Goal: Task Accomplishment & Management: Manage account settings

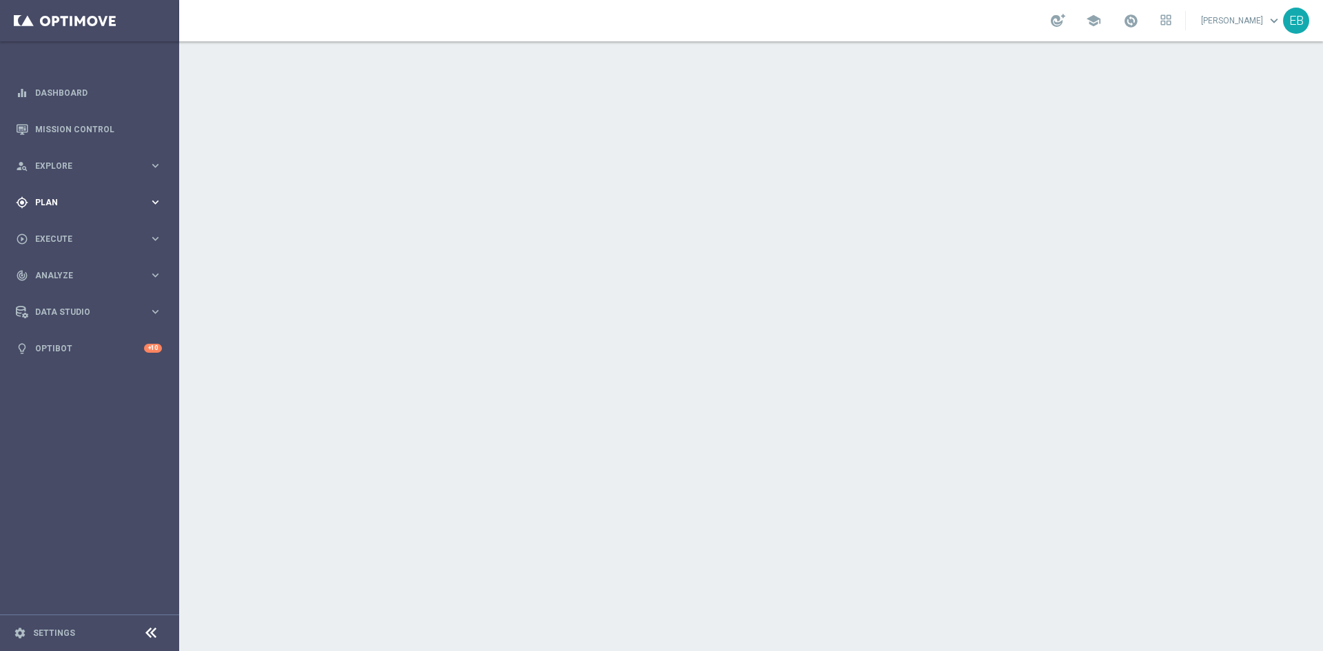
click at [130, 188] on div "gps_fixed Plan keyboard_arrow_right" at bounding box center [89, 202] width 178 height 37
click at [76, 269] on span "Templates" at bounding box center [86, 272] width 99 height 8
click at [52, 297] on link "Optimail" at bounding box center [93, 292] width 101 height 11
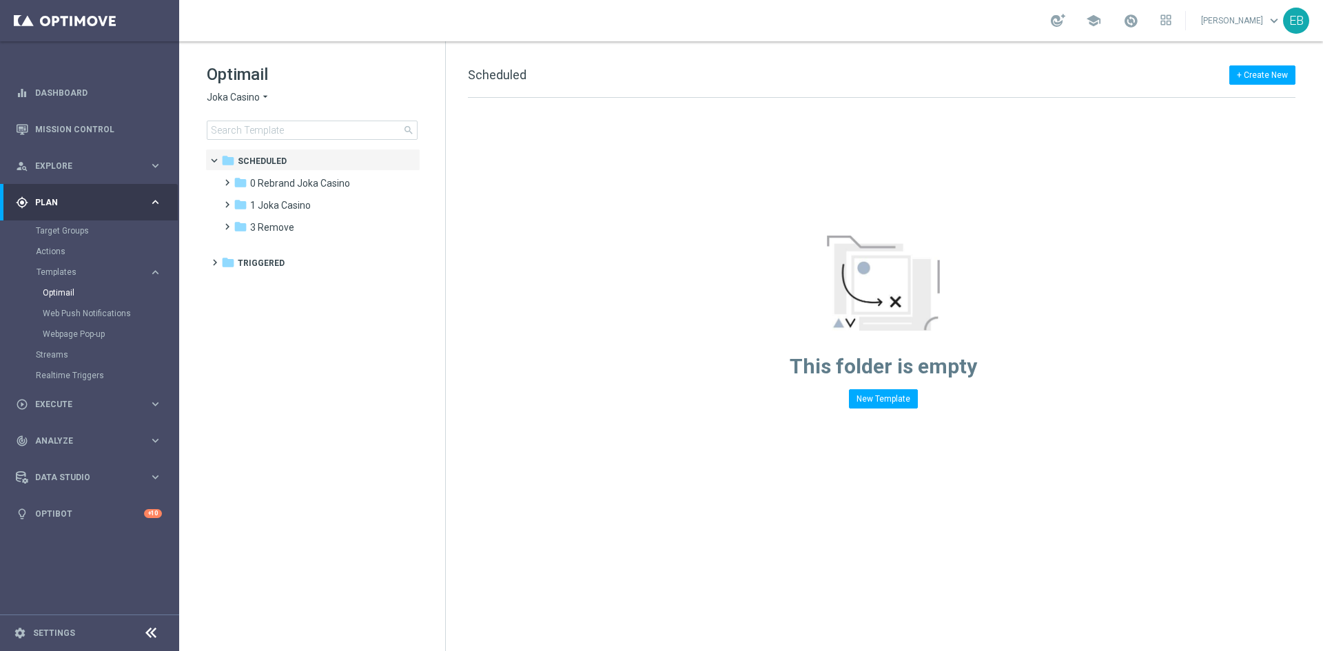
click at [243, 89] on div "Optimail Joka Casino arrow_drop_down × Joka Casino search" at bounding box center [326, 101] width 238 height 76
click at [235, 95] on span "Joka Casino" at bounding box center [233, 97] width 53 height 13
click at [240, 260] on div "IOM" at bounding box center [258, 262] width 103 height 17
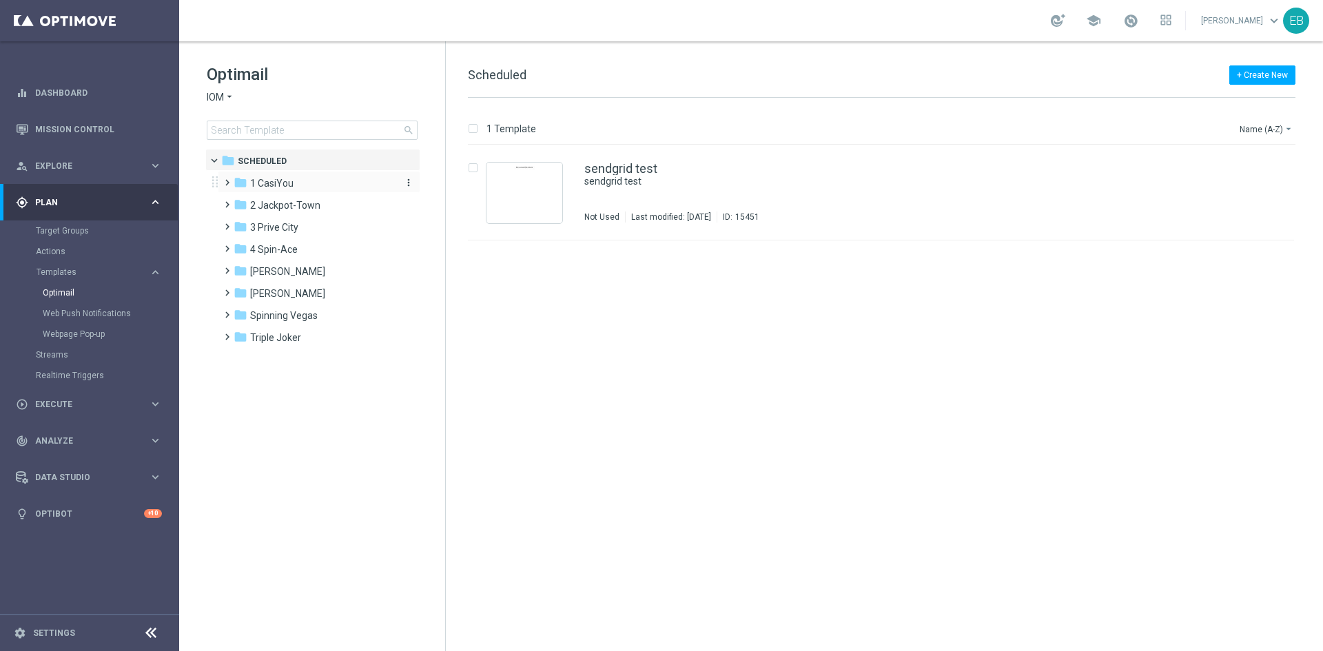
click at [275, 182] on span "1 CasiYou" at bounding box center [271, 183] width 43 height 12
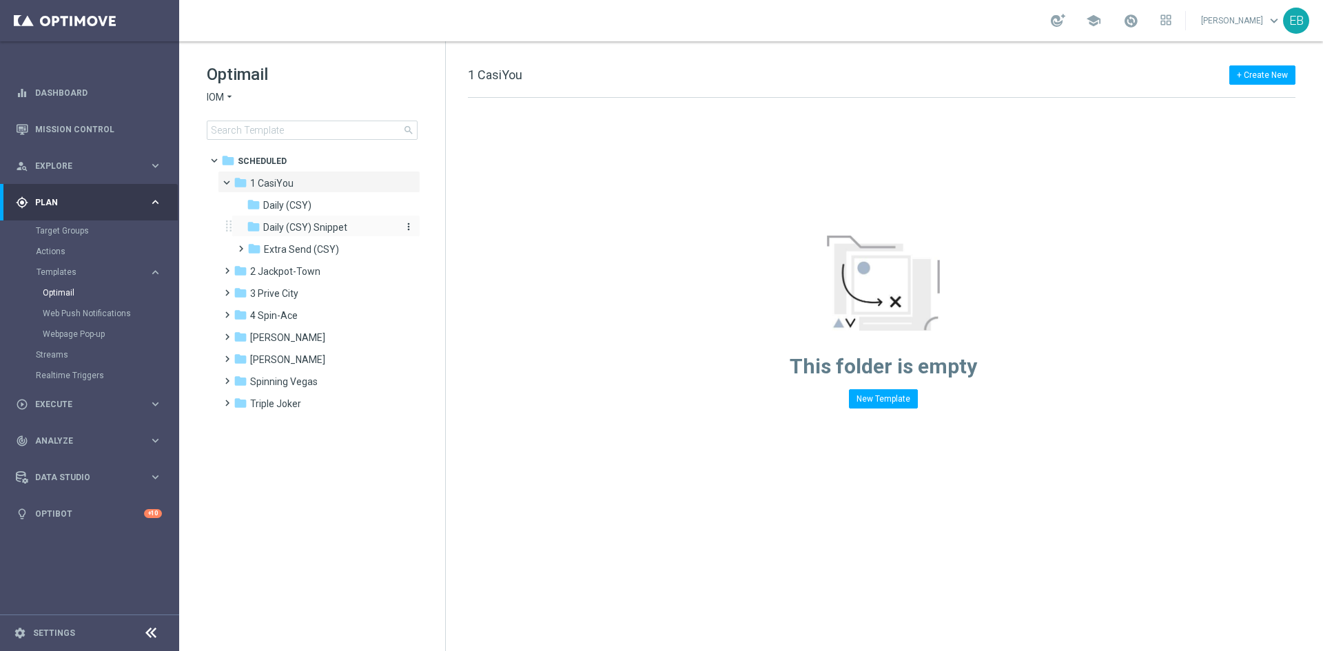
click at [311, 223] on span "Daily (CSY) Snippet" at bounding box center [305, 227] width 84 height 12
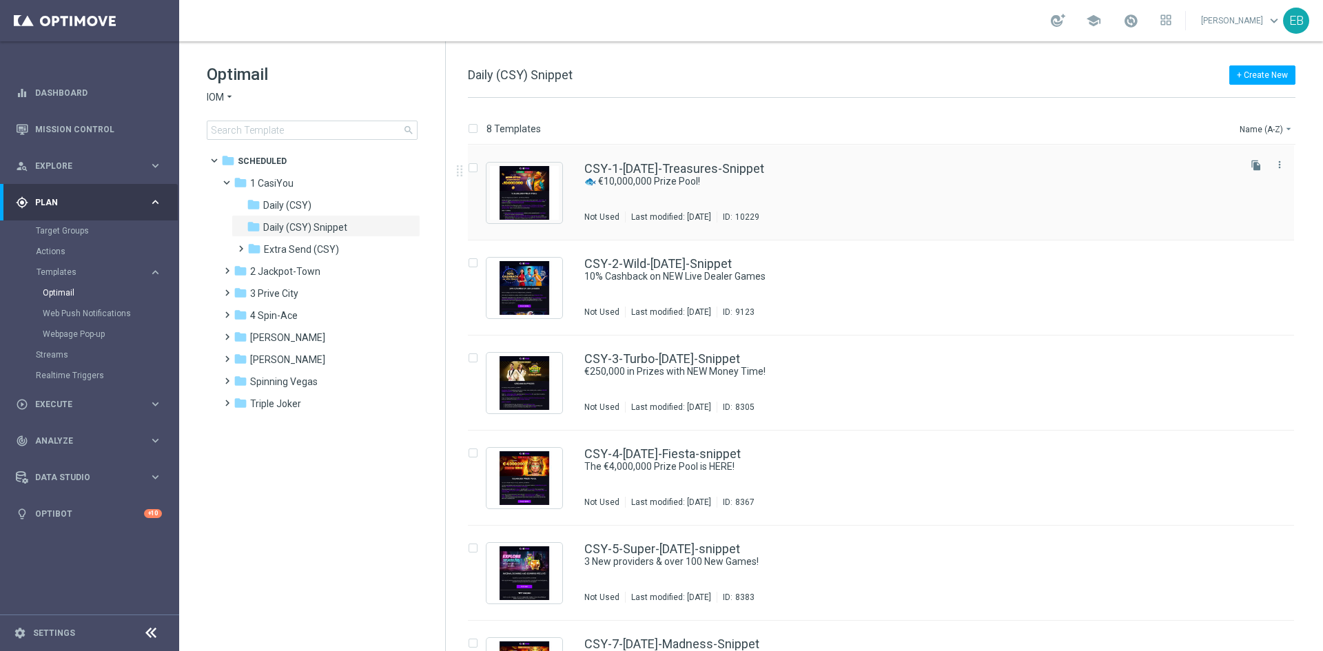
click at [848, 174] on div "CSY-1-[DATE]-Treasures-Snippet" at bounding box center [910, 169] width 652 height 12
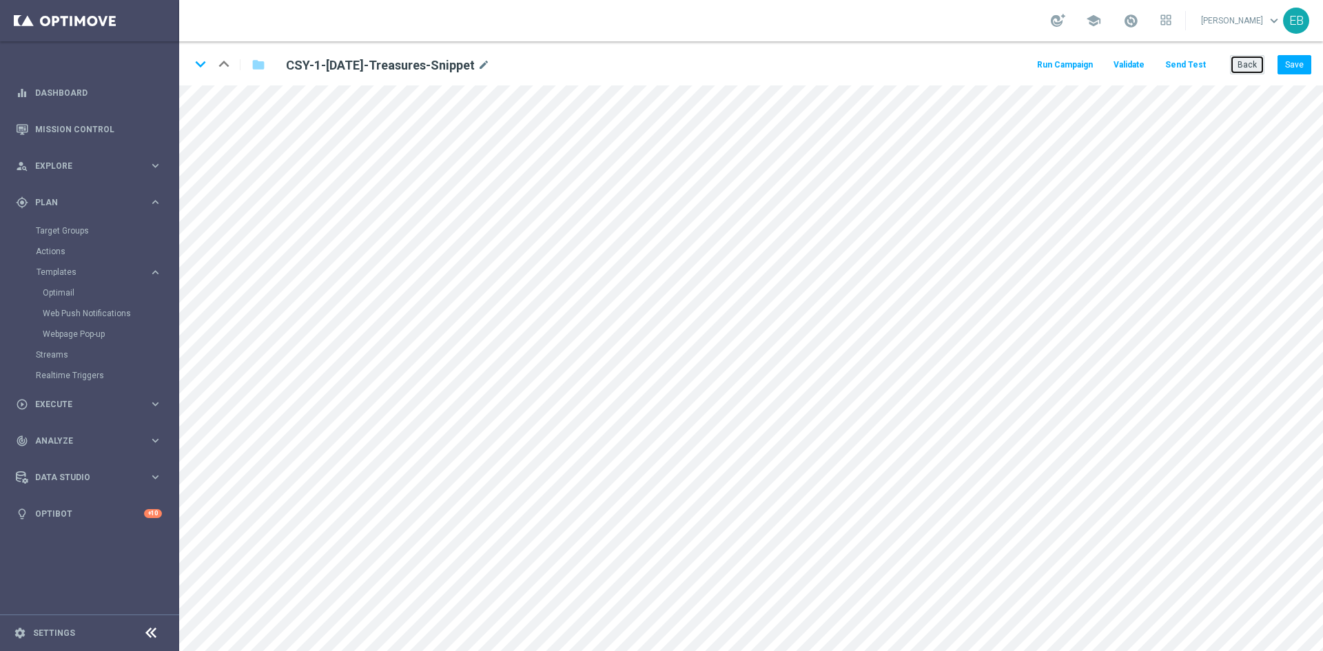
click at [1240, 55] on button "Back" at bounding box center [1247, 64] width 34 height 19
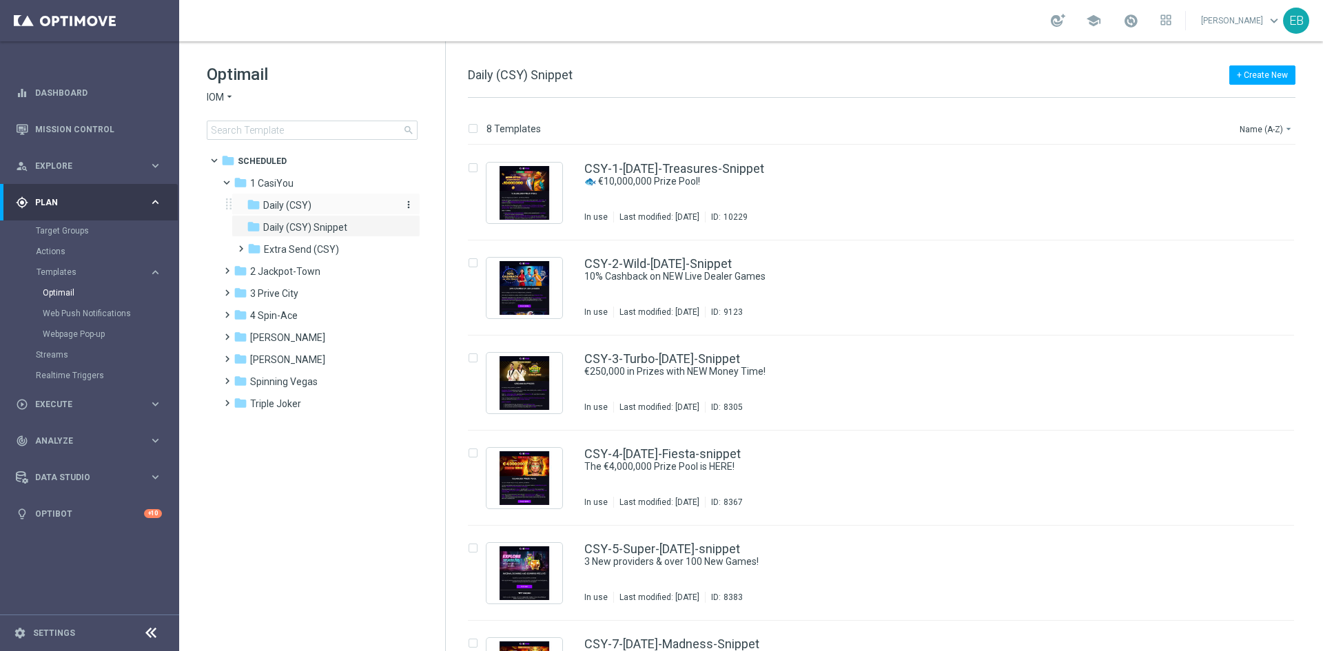
click at [327, 200] on div "folder Daily (CSY)" at bounding box center [320, 206] width 147 height 16
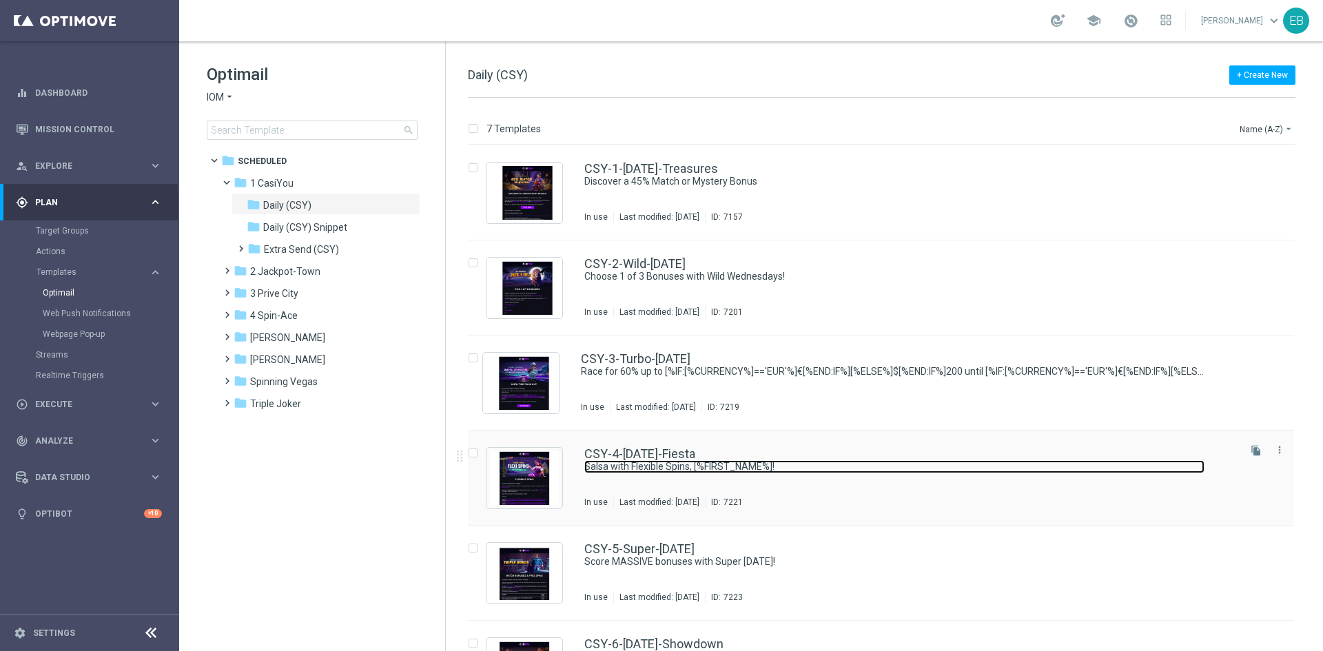
click at [823, 469] on link "Salsa with Flexible Spins, [%FIRST_NAME%]!" at bounding box center [894, 466] width 620 height 13
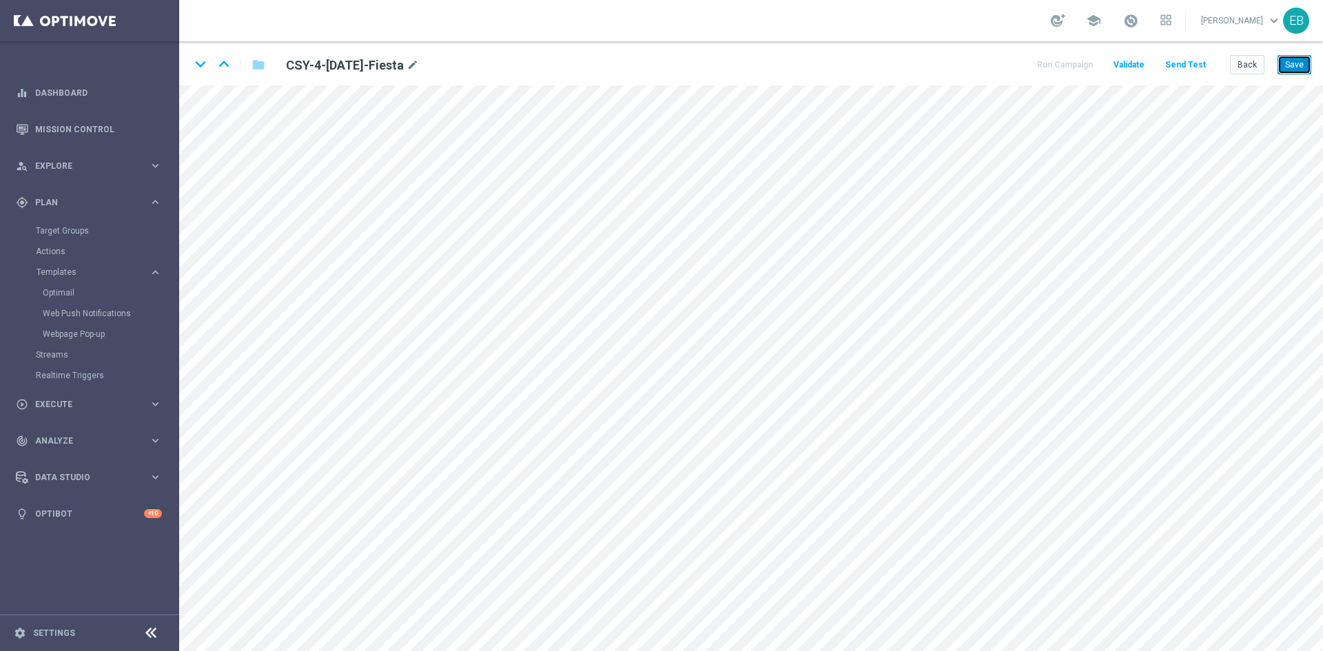
click at [1297, 57] on button "Save" at bounding box center [1295, 64] width 34 height 19
click at [1247, 70] on button "Back" at bounding box center [1247, 64] width 34 height 19
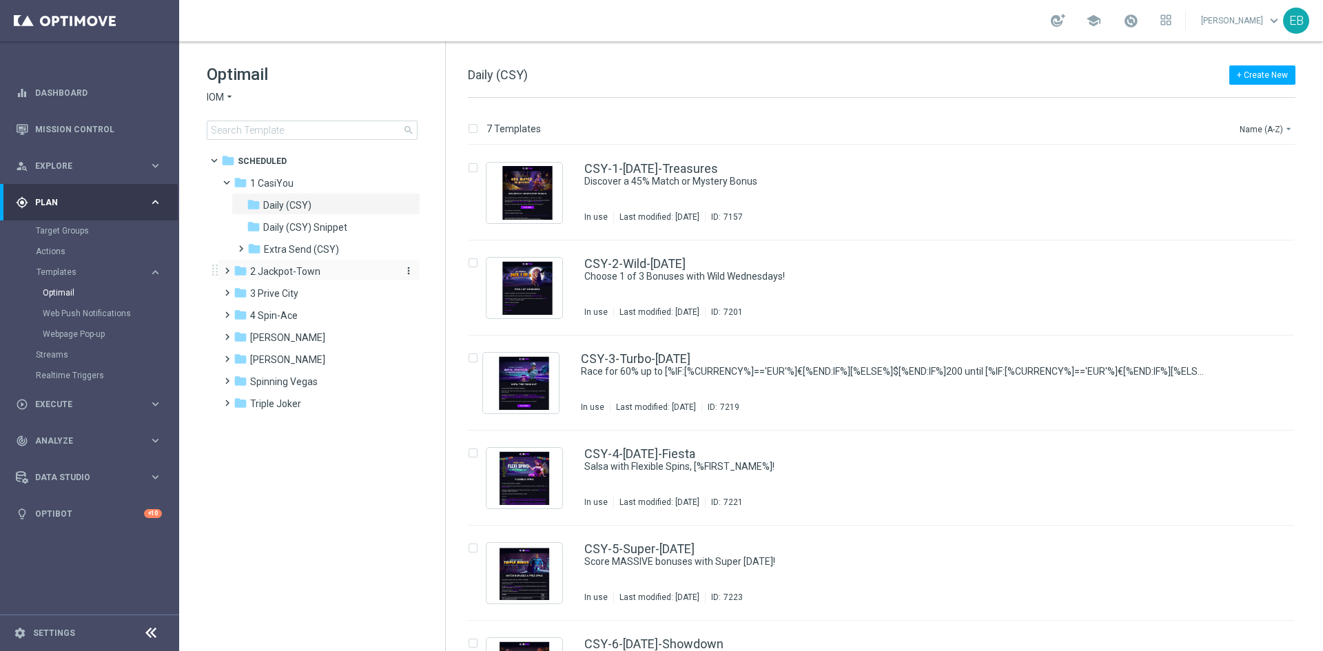
click at [333, 272] on div "folder 2 Jackpot-Town" at bounding box center [313, 272] width 158 height 16
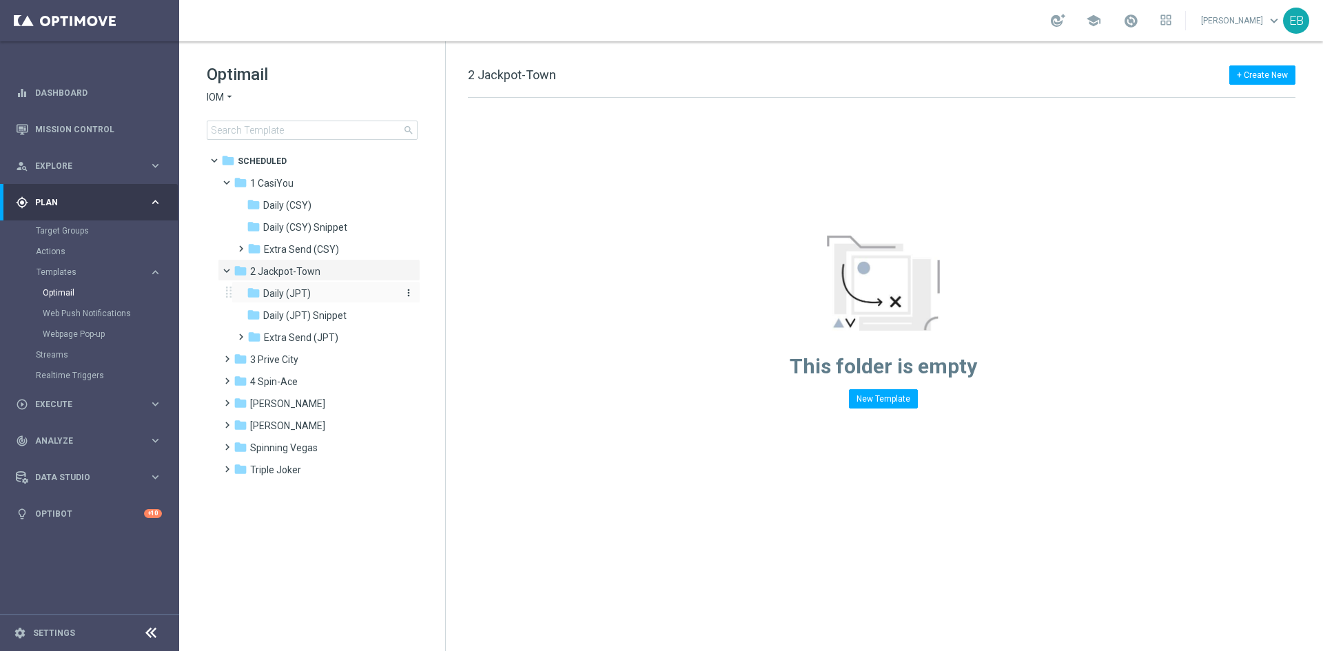
click at [316, 294] on div "folder Daily (JPT)" at bounding box center [320, 294] width 147 height 16
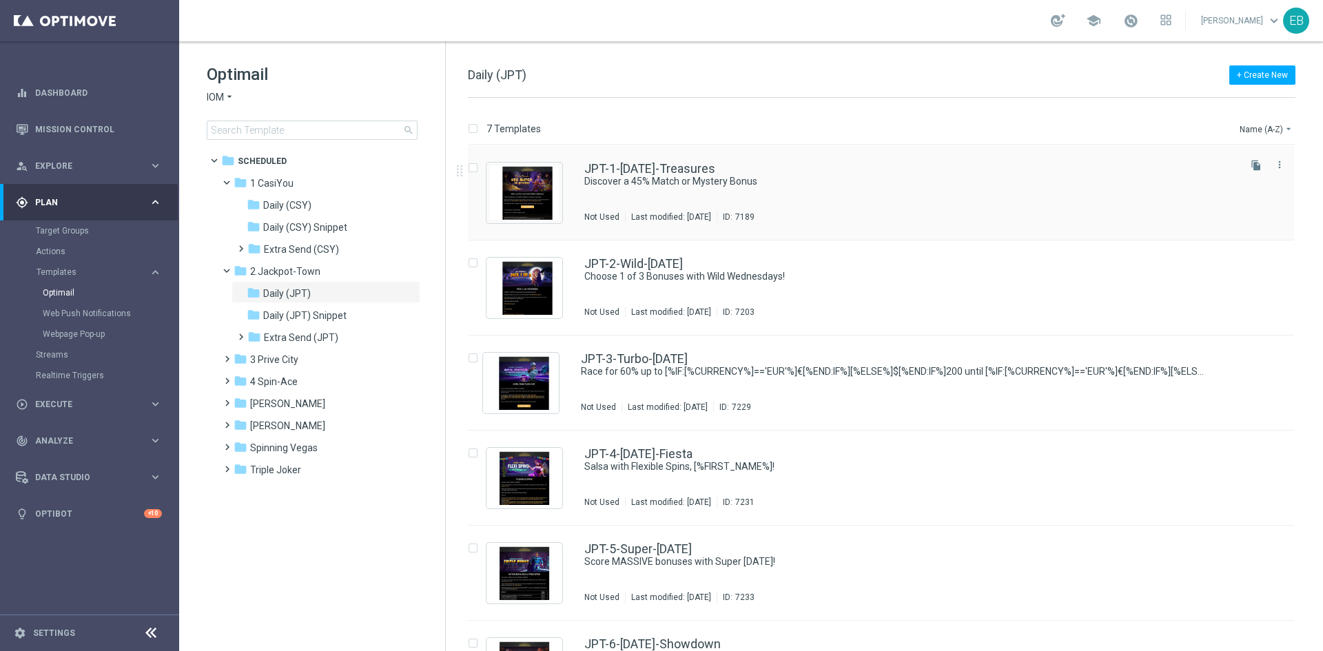
click at [907, 167] on div "JPT-1-[DATE]-Treasures" at bounding box center [910, 169] width 652 height 12
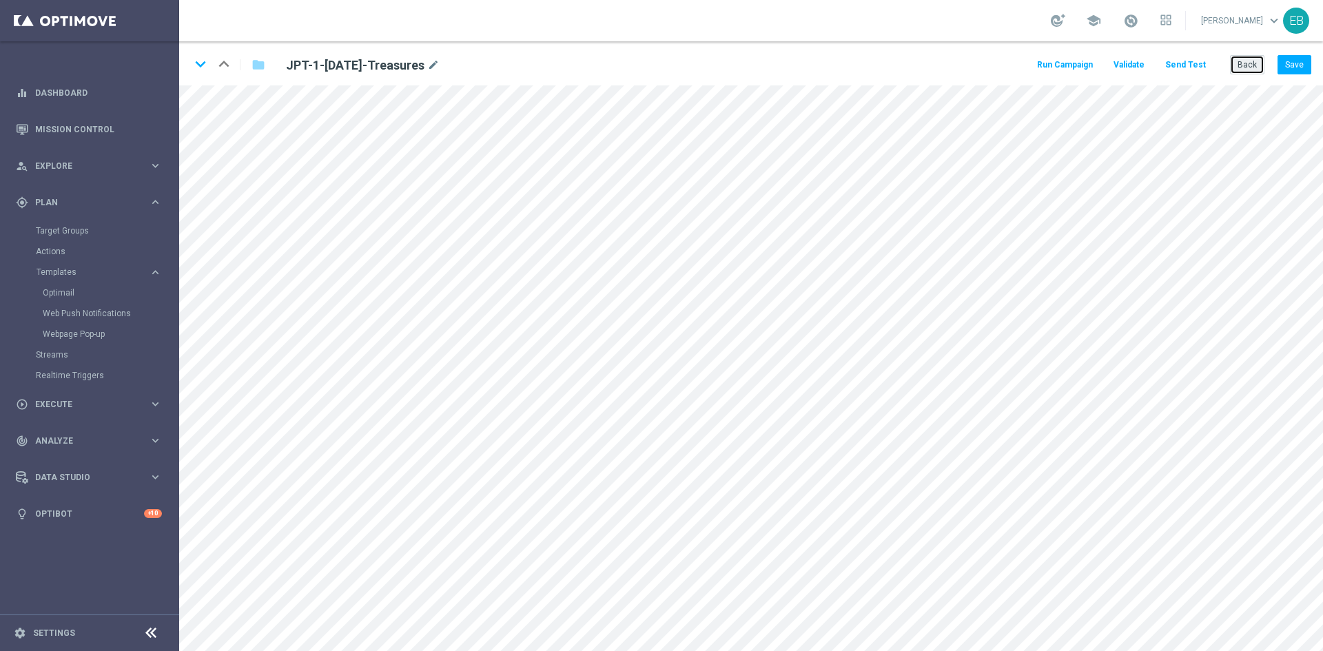
click at [1255, 68] on button "Back" at bounding box center [1247, 64] width 34 height 19
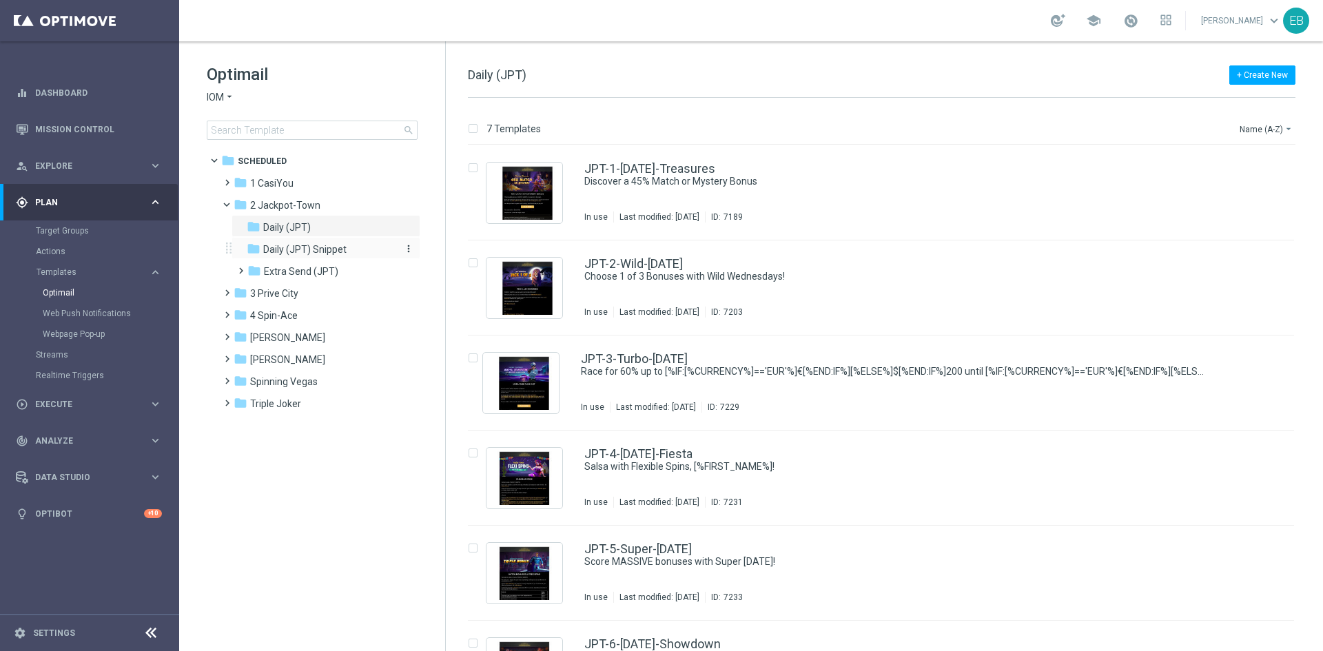
click at [349, 254] on div "folder Daily (JPT) Snippet" at bounding box center [320, 250] width 147 height 16
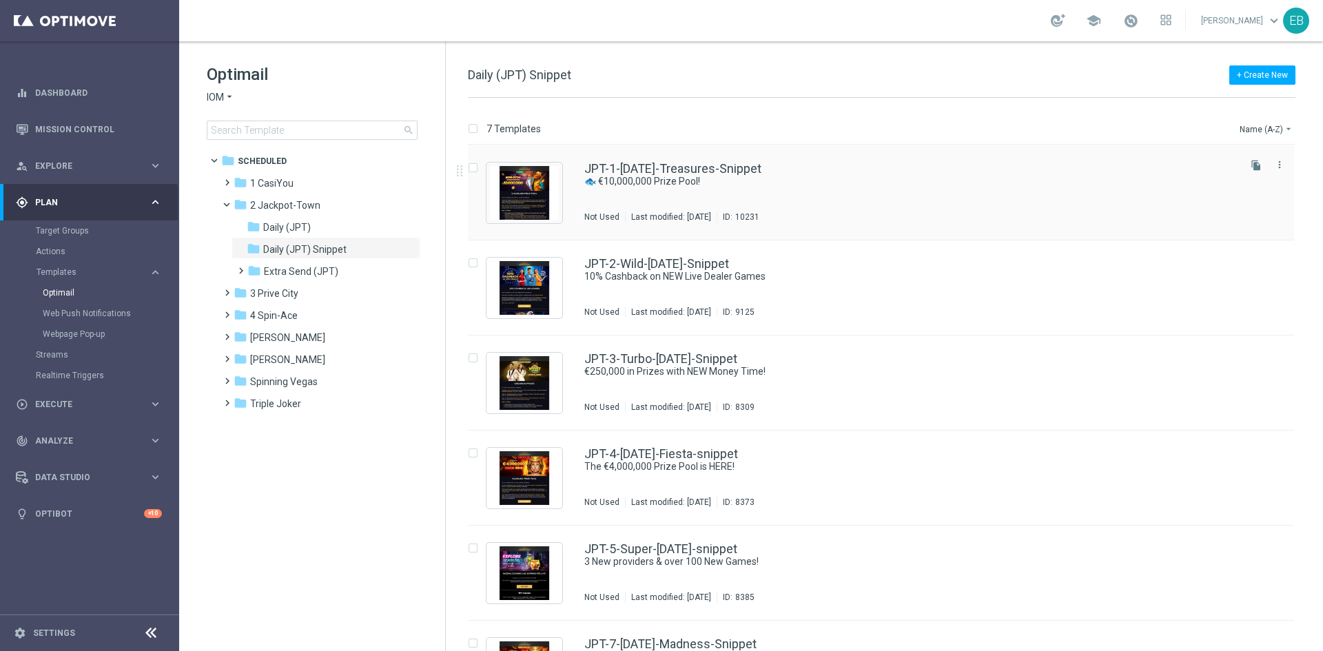
click at [874, 170] on div "JPT-1-[DATE]-Treasures-Snippet" at bounding box center [910, 169] width 652 height 12
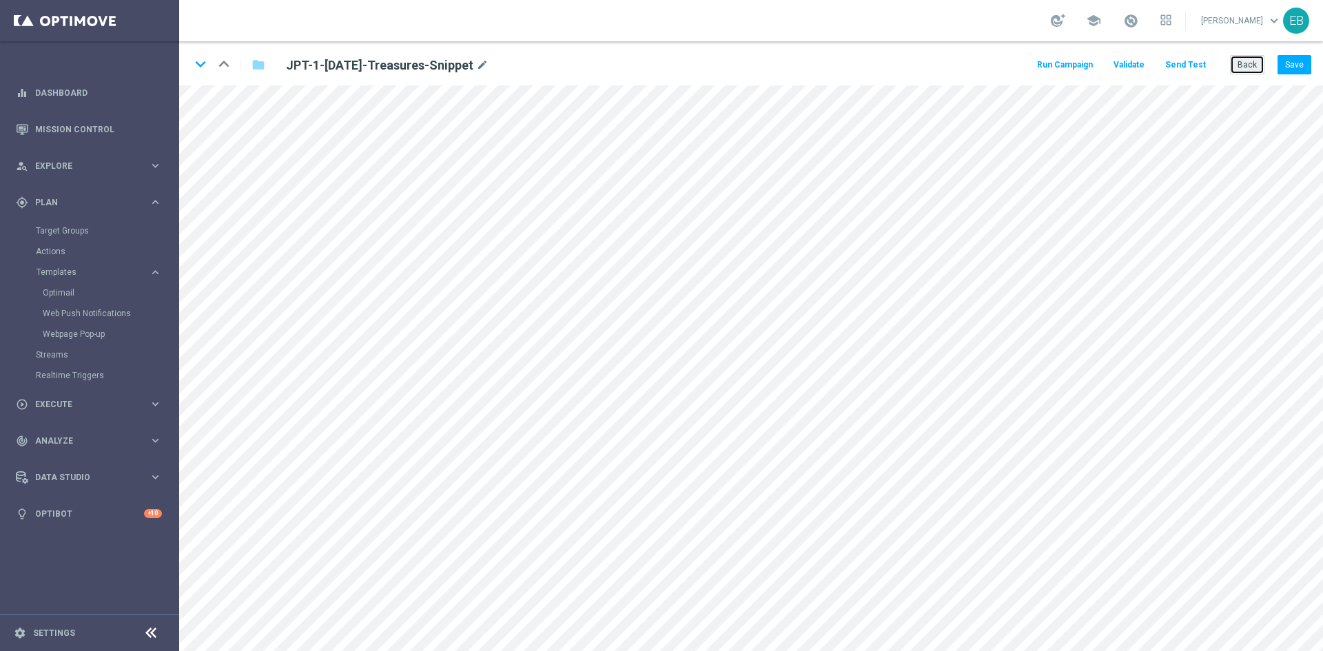
click at [1236, 65] on button "Back" at bounding box center [1247, 64] width 34 height 19
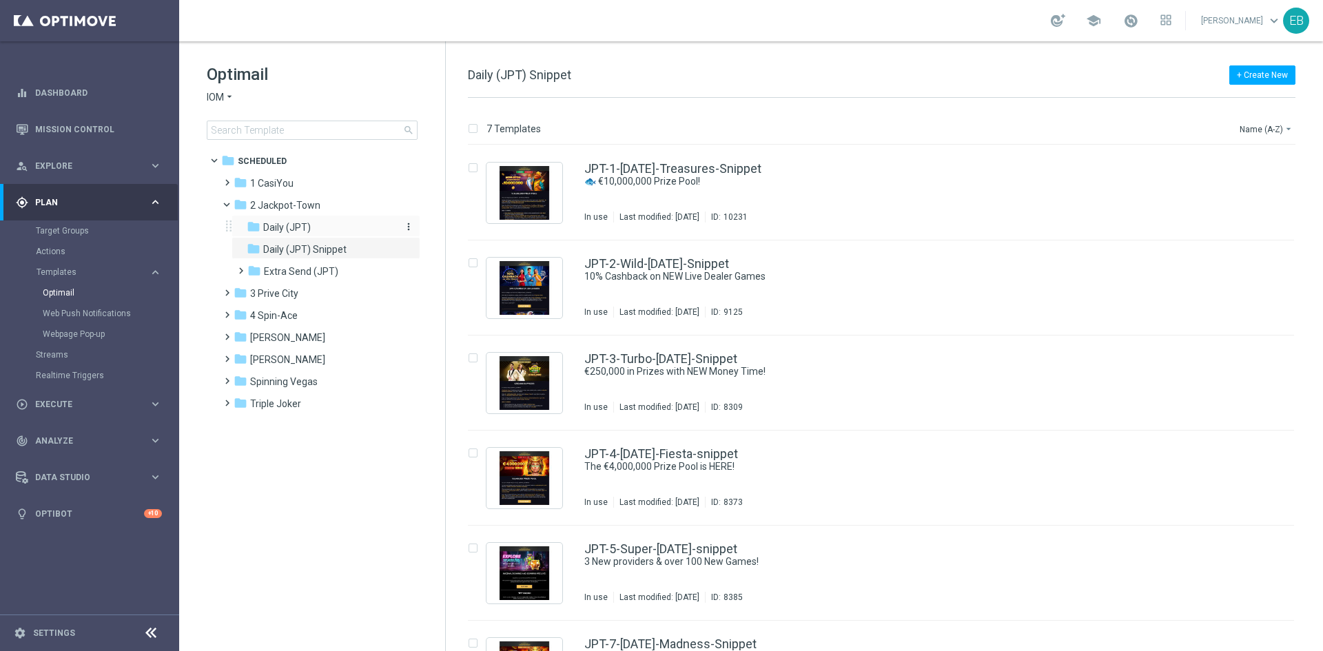
click at [316, 226] on div "folder Daily (JPT)" at bounding box center [320, 228] width 147 height 16
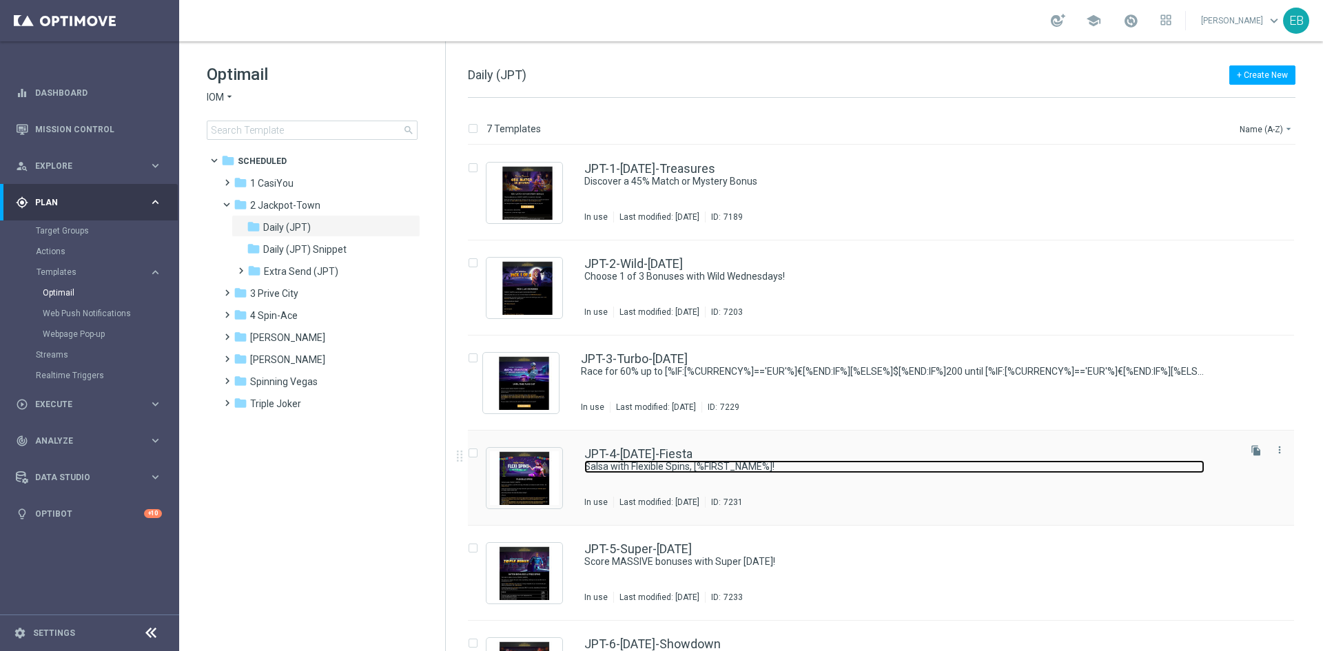
click at [900, 464] on link "Salsa with Flexible Spins, [%FIRST_NAME%]!" at bounding box center [894, 466] width 620 height 13
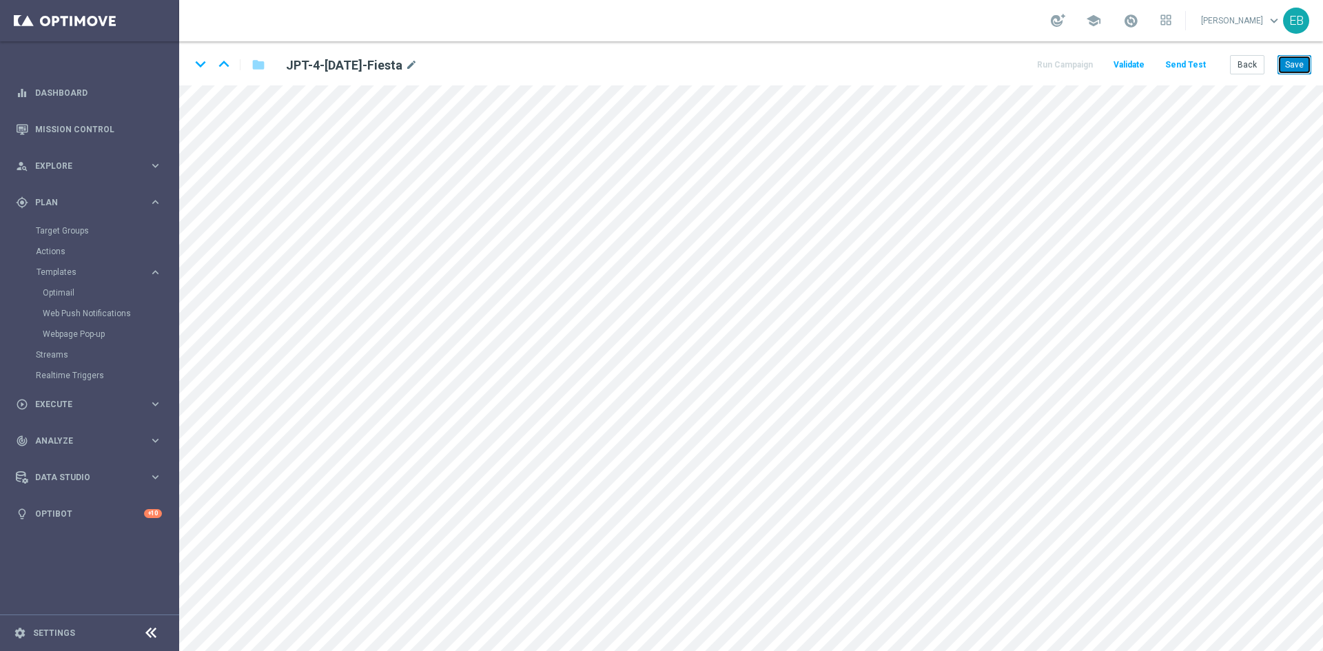
click at [1294, 60] on button "Save" at bounding box center [1295, 64] width 34 height 19
click at [1292, 66] on button "Save" at bounding box center [1295, 64] width 34 height 19
click at [1250, 59] on button "Back" at bounding box center [1247, 64] width 34 height 19
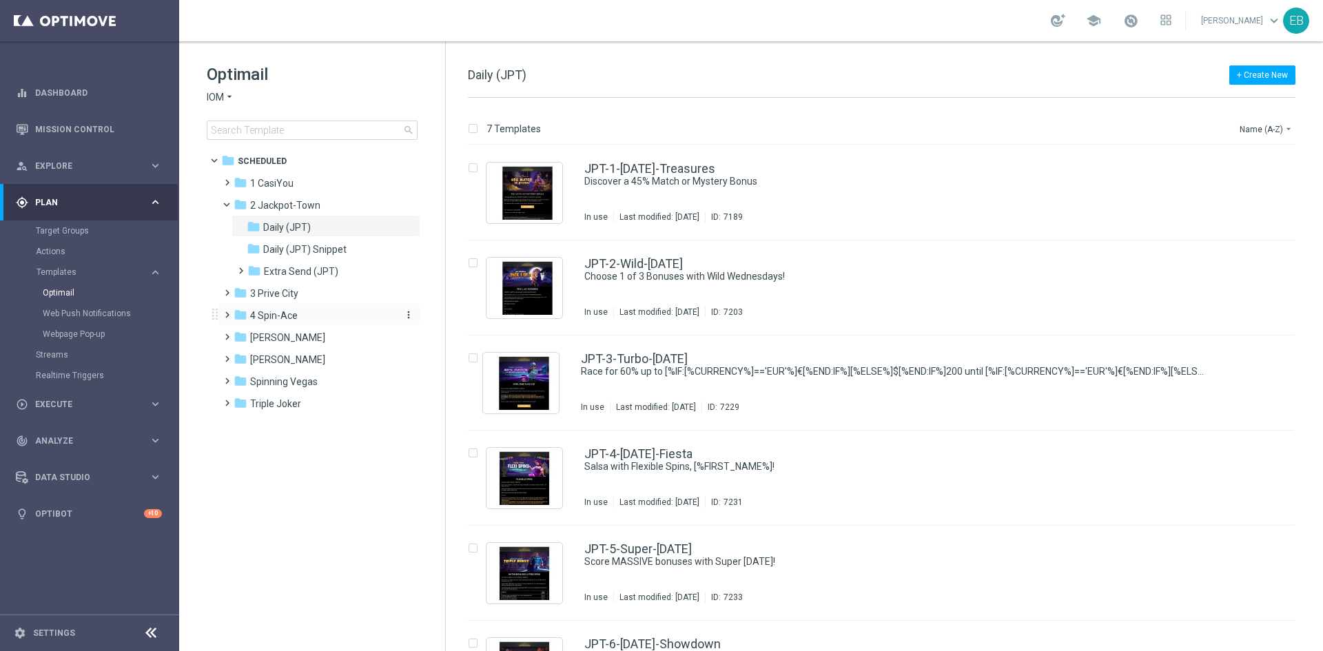
click at [336, 309] on div "folder 4 Spin-Ace" at bounding box center [313, 316] width 158 height 16
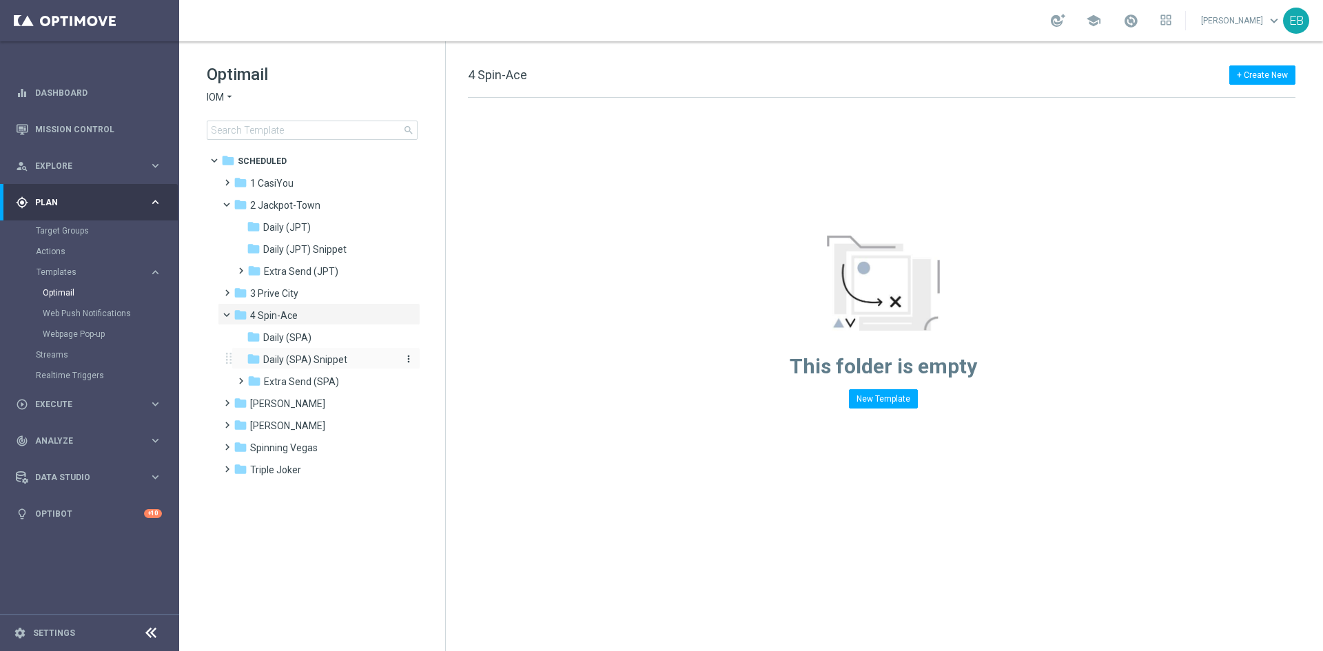
click at [358, 355] on div "folder Daily (SPA) Snippet" at bounding box center [320, 360] width 147 height 16
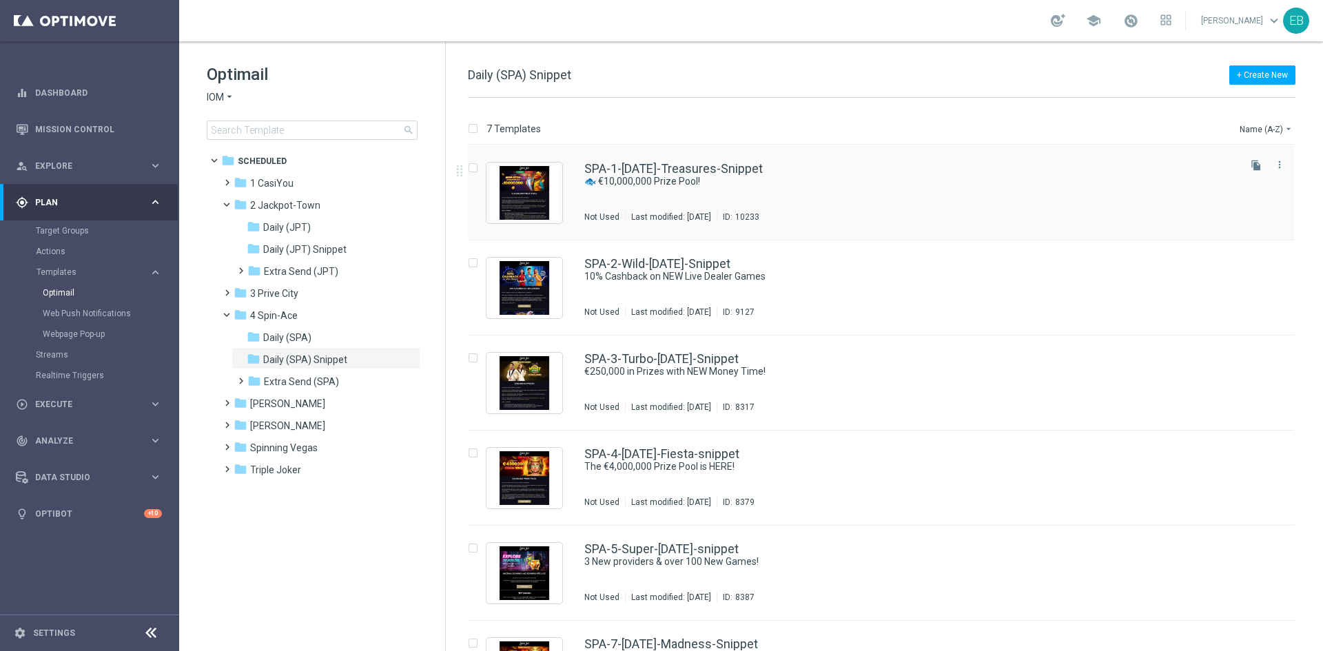
click at [817, 166] on div "SPA-1-[DATE]-Treasures-Snippet" at bounding box center [910, 169] width 652 height 12
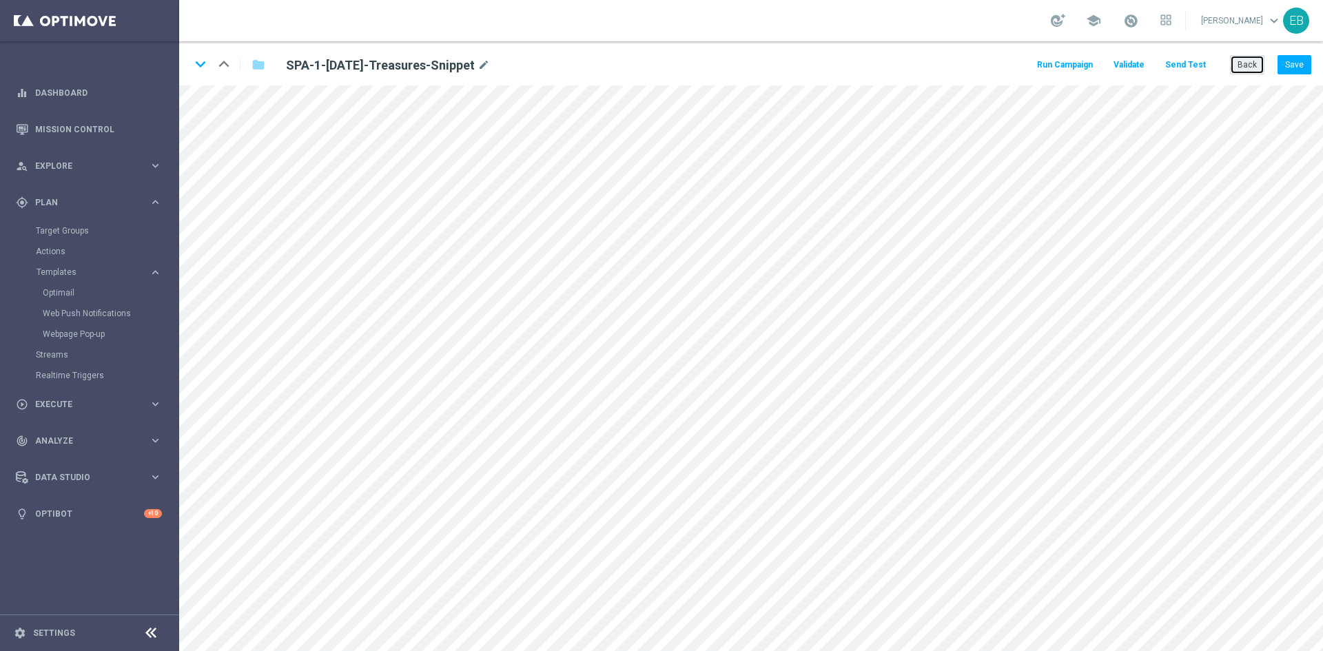
click at [1253, 69] on button "Back" at bounding box center [1247, 64] width 34 height 19
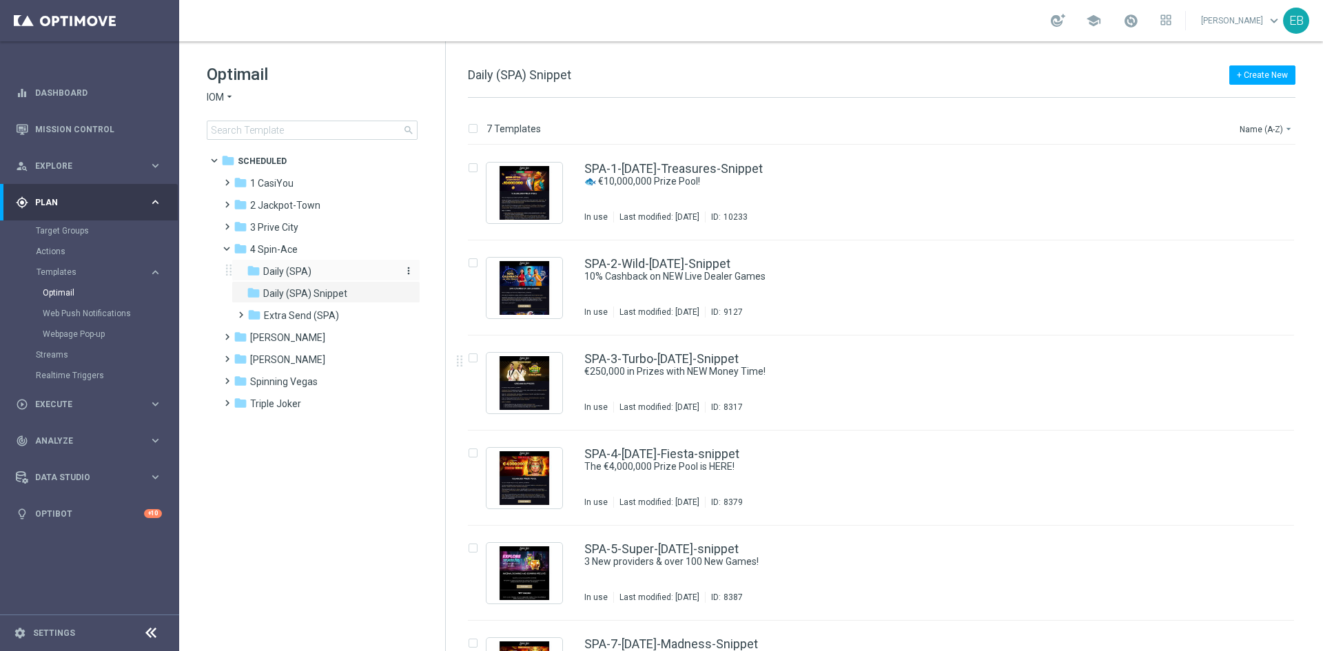
click at [327, 276] on div "folder Daily (SPA)" at bounding box center [320, 272] width 147 height 16
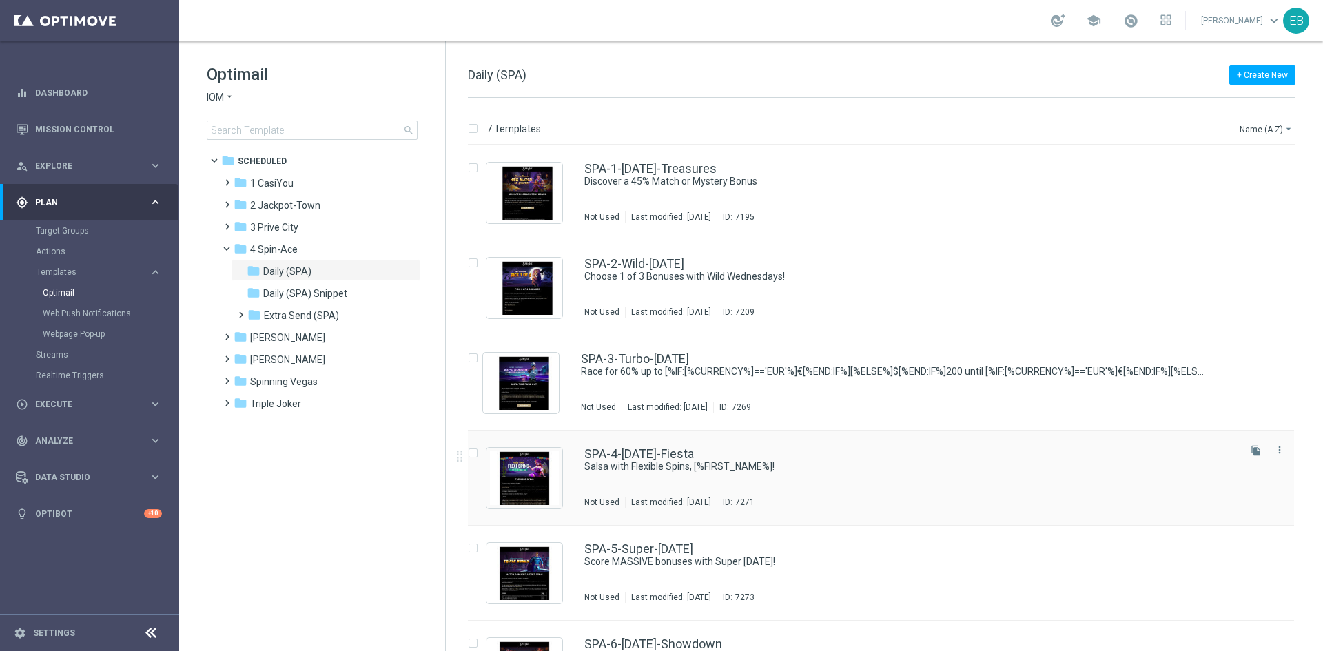
click at [874, 452] on div "SPA-4-[DATE]-Fiesta" at bounding box center [910, 454] width 652 height 12
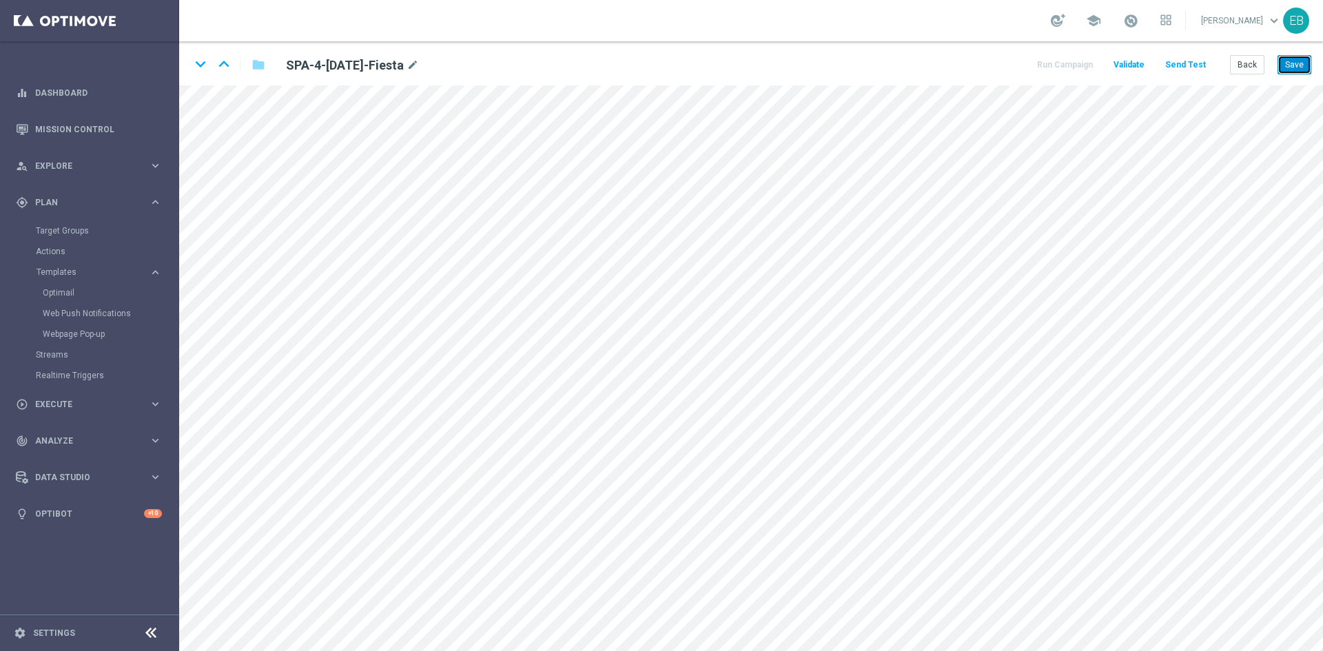
click at [1294, 64] on button "Save" at bounding box center [1295, 64] width 34 height 19
click at [1257, 69] on button "Back" at bounding box center [1247, 64] width 34 height 19
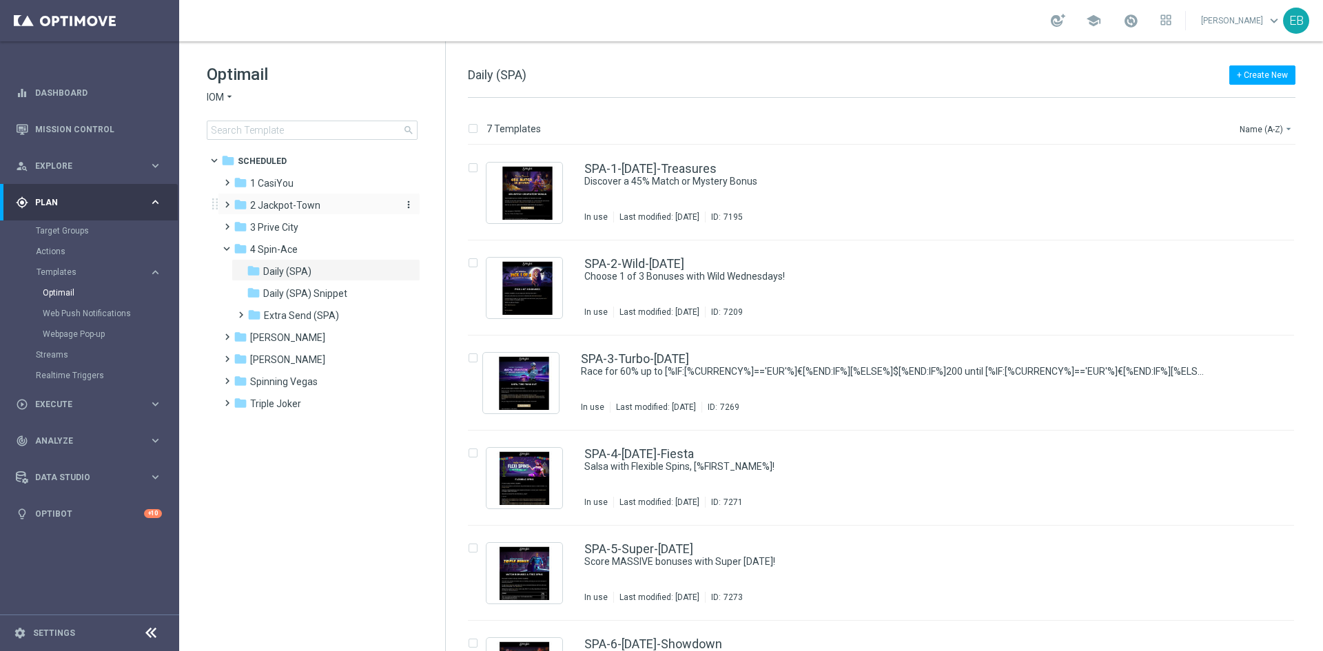
click at [317, 203] on span "2 Jackpot-Town" at bounding box center [285, 205] width 70 height 12
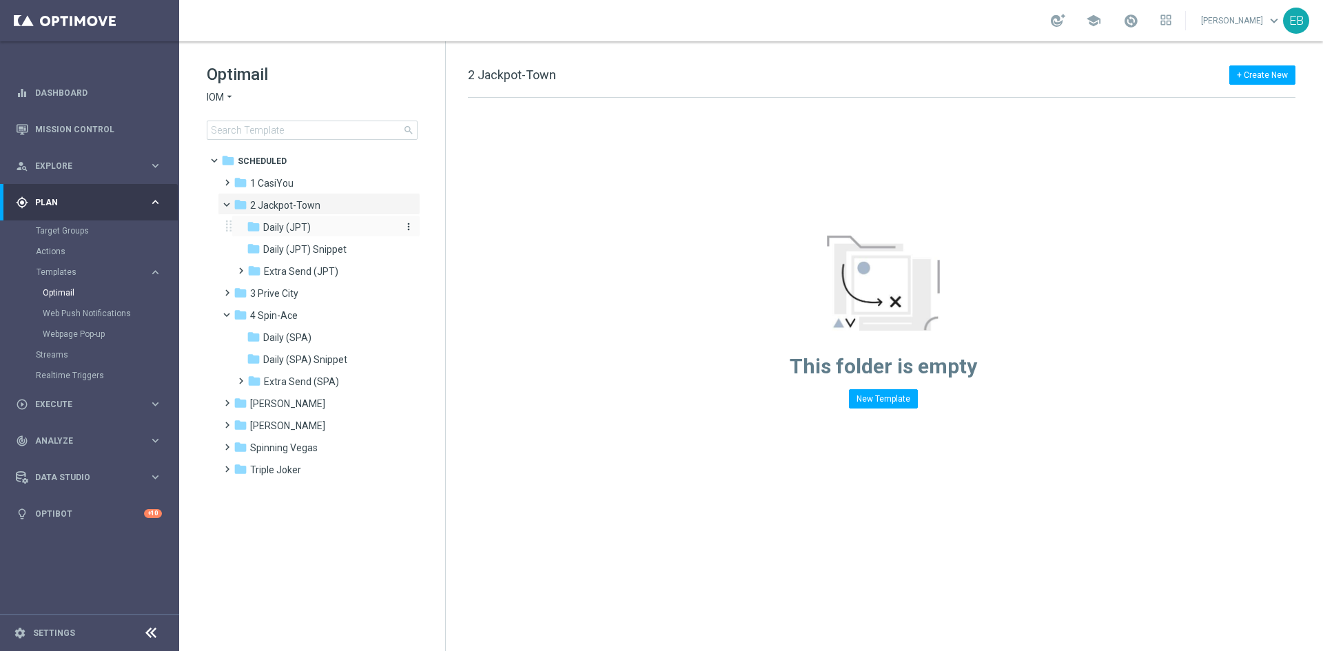
click at [314, 225] on div "folder Daily (JPT)" at bounding box center [320, 228] width 147 height 16
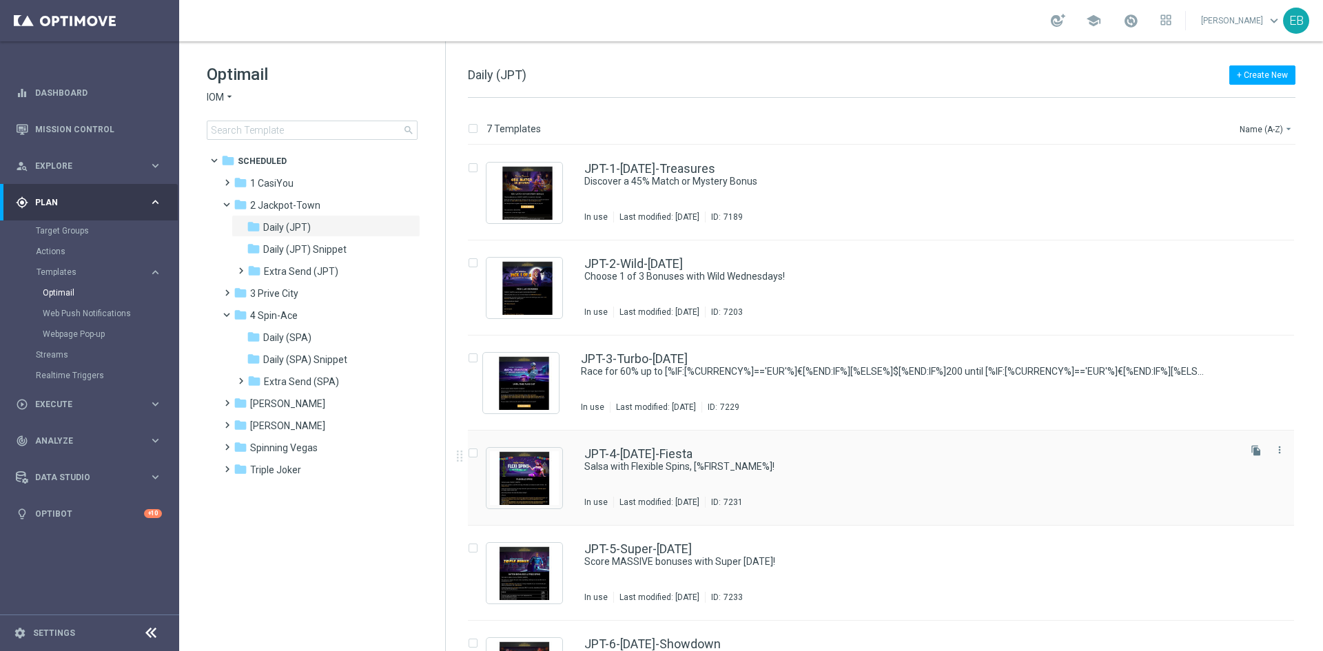
click at [840, 451] on div "JPT-4-[DATE]-Fiesta" at bounding box center [910, 454] width 652 height 12
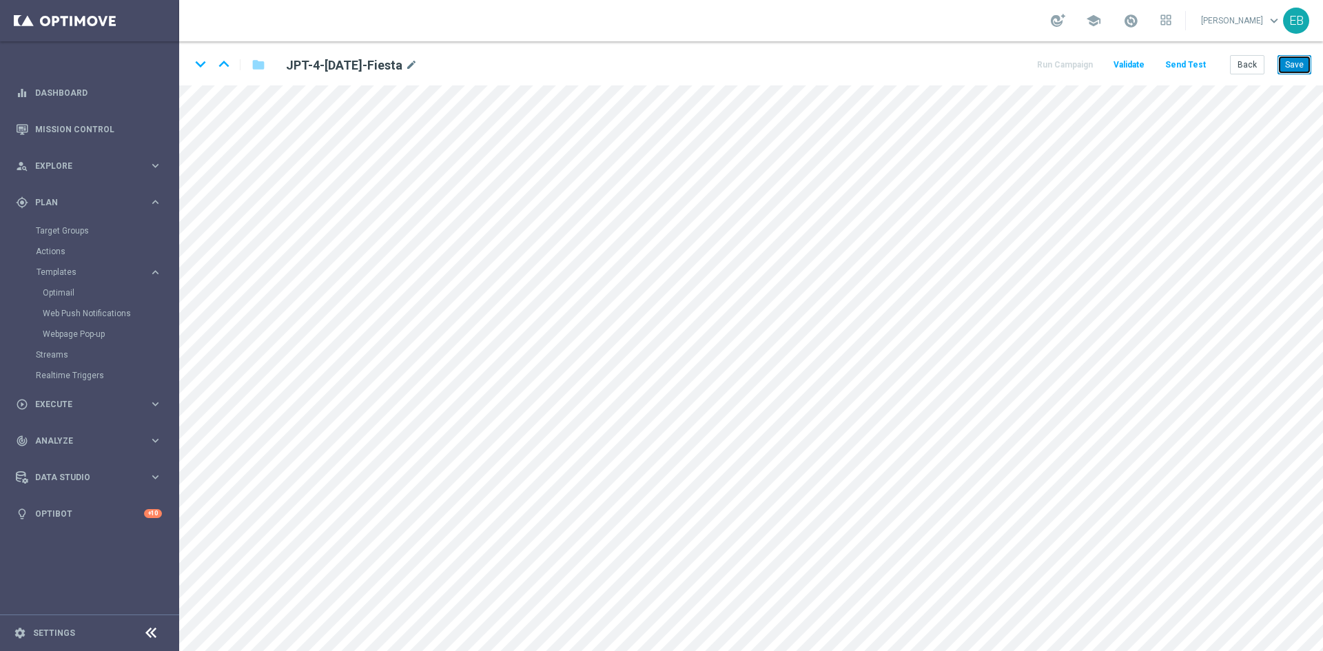
click at [1300, 64] on button "Save" at bounding box center [1295, 64] width 34 height 19
click at [1237, 59] on button "Back" at bounding box center [1247, 64] width 34 height 19
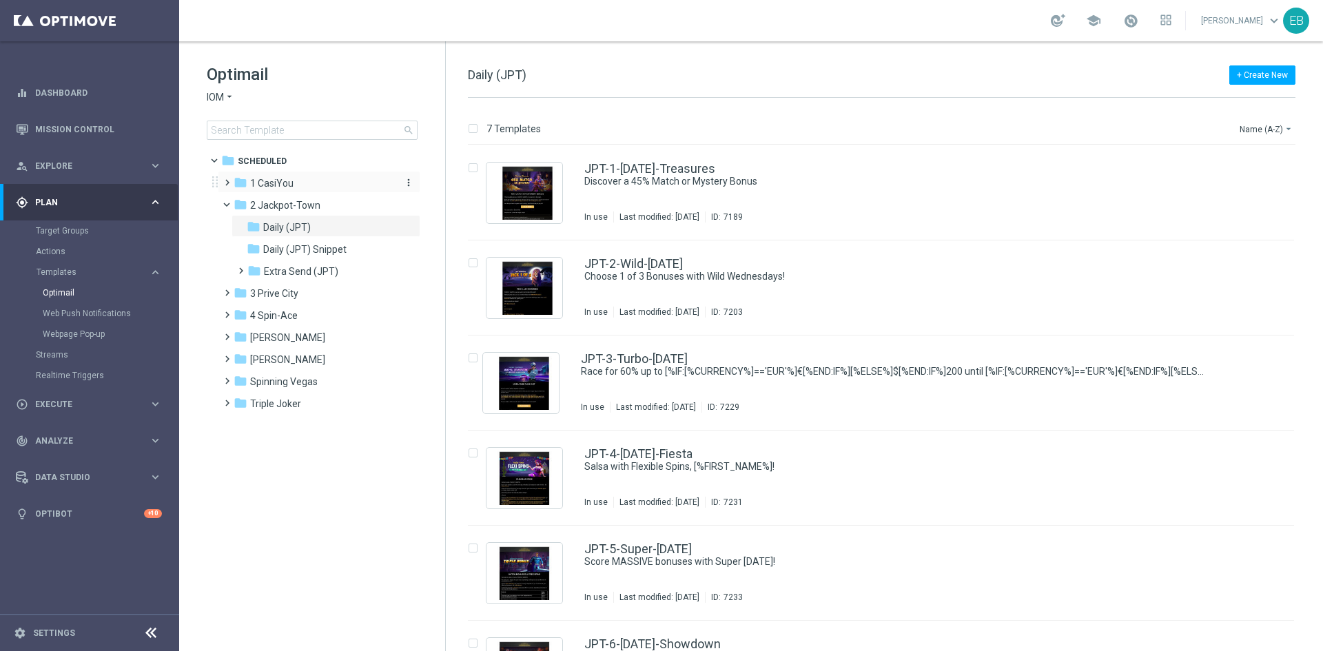
click at [295, 181] on div "folder 1 CasiYou" at bounding box center [313, 184] width 158 height 16
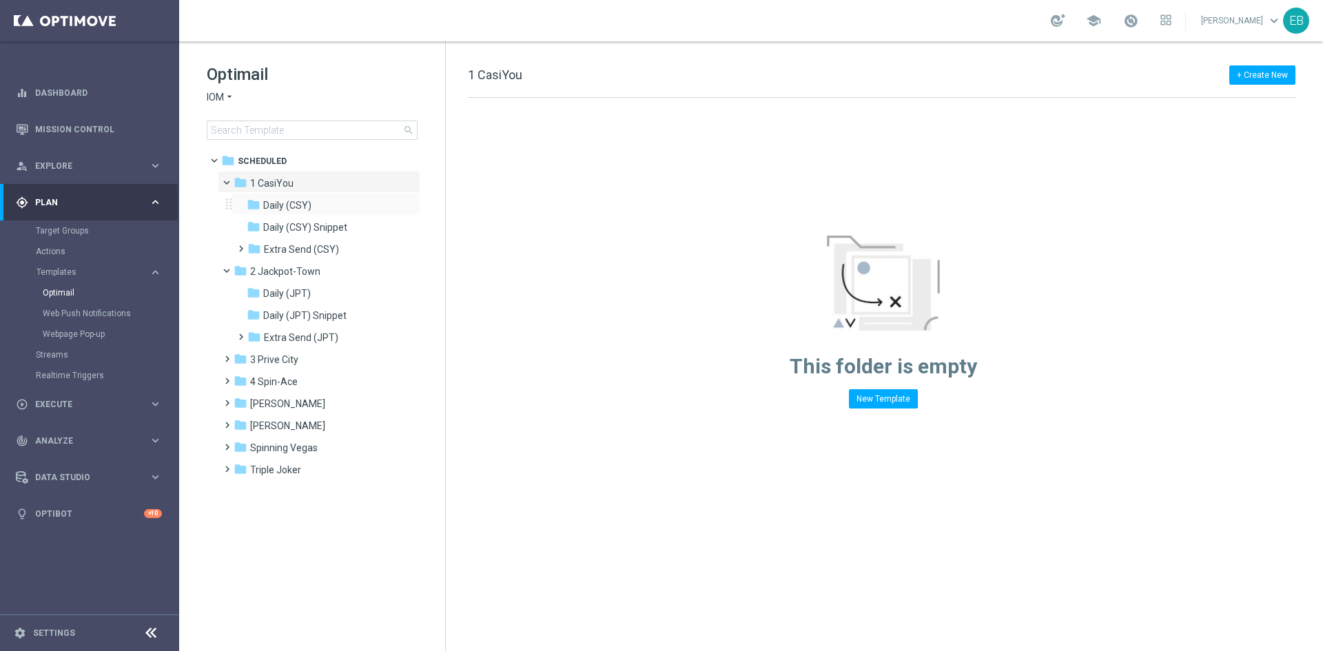
click at [314, 197] on div "folder Daily (CSY) more_vert" at bounding box center [326, 204] width 189 height 22
click at [305, 202] on span "Daily (CSY)" at bounding box center [287, 205] width 48 height 12
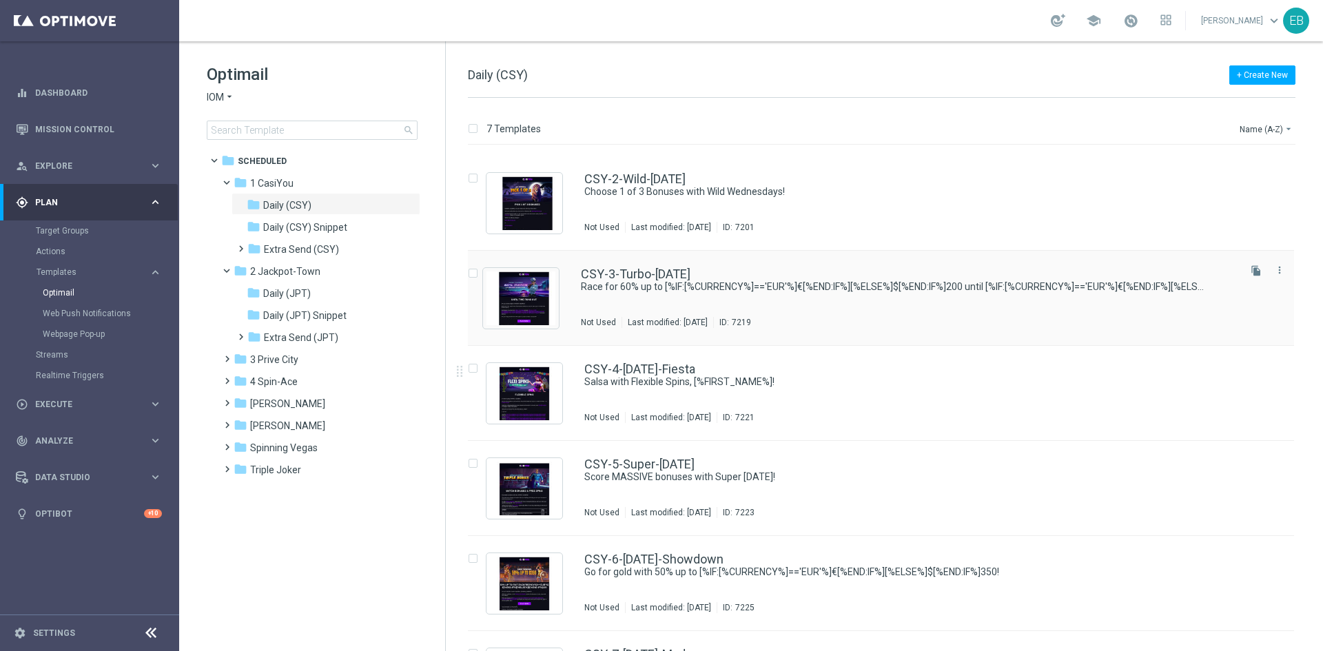
scroll to position [160, 0]
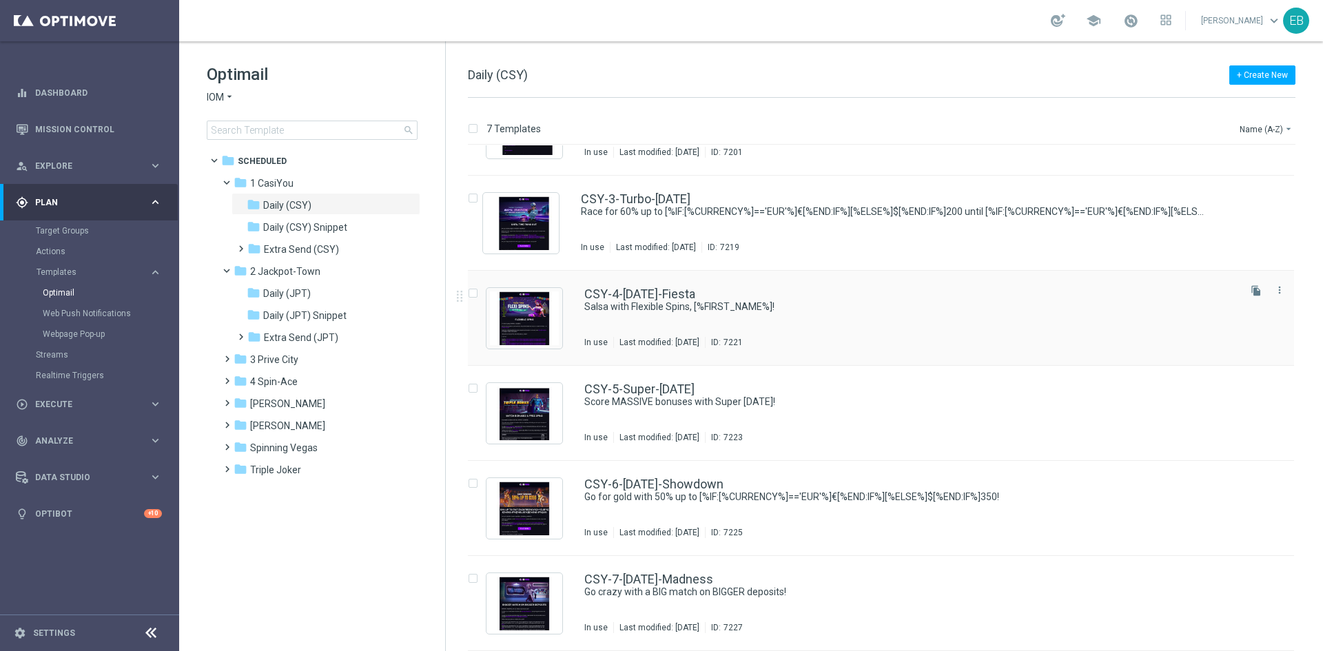
click at [854, 296] on div "CSY-4-[DATE]-Fiesta" at bounding box center [910, 294] width 652 height 12
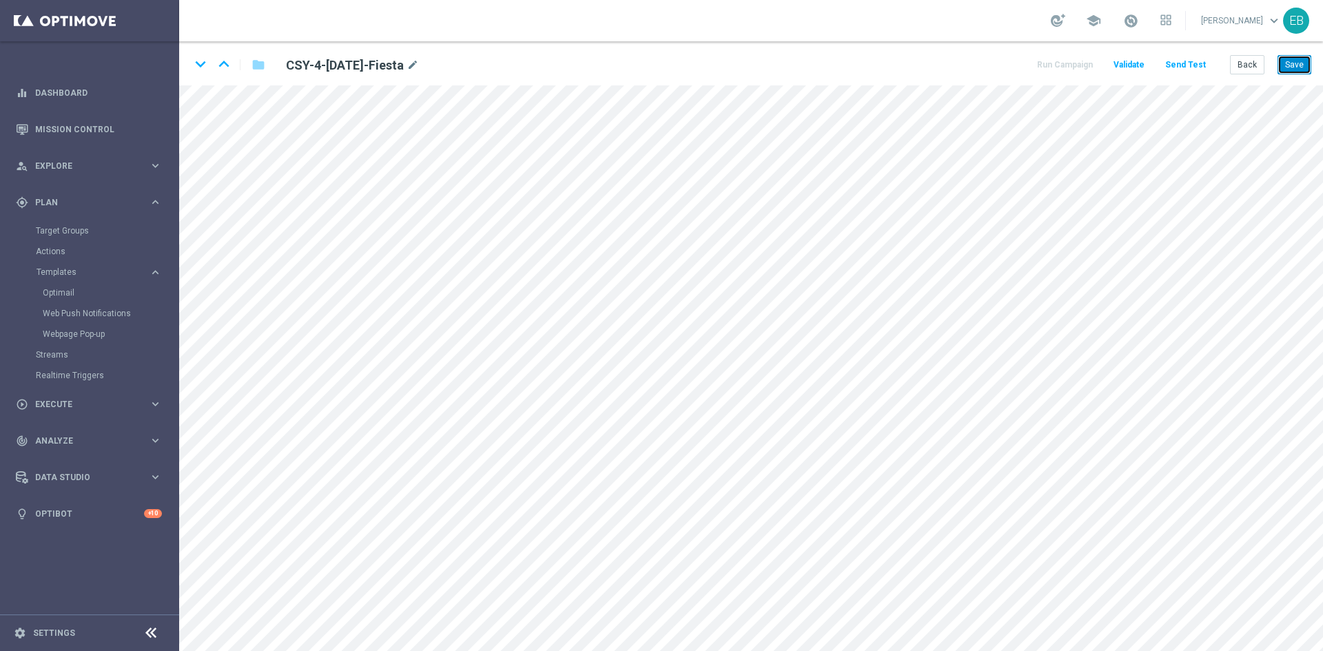
click at [1284, 61] on button "Save" at bounding box center [1295, 64] width 34 height 19
click at [1296, 63] on button "Save" at bounding box center [1295, 64] width 34 height 19
click at [1251, 66] on button "Back" at bounding box center [1247, 64] width 34 height 19
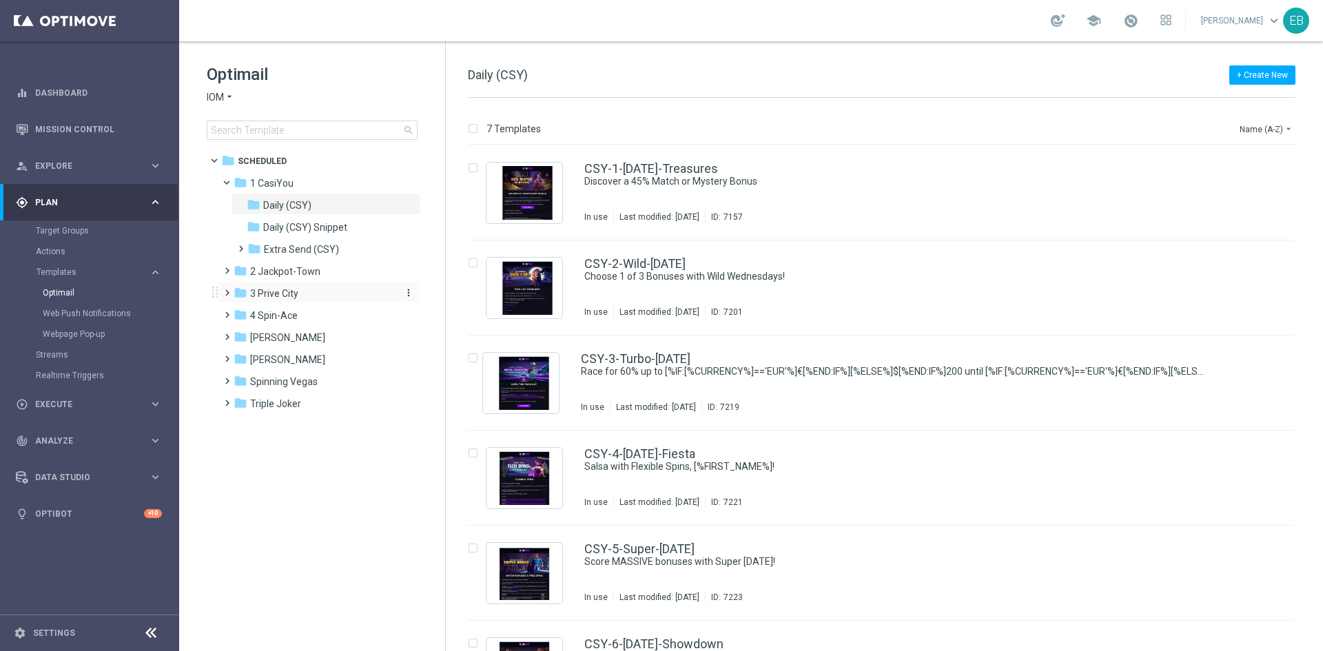
click at [328, 289] on div "folder 3 [GEOGRAPHIC_DATA]" at bounding box center [313, 294] width 158 height 16
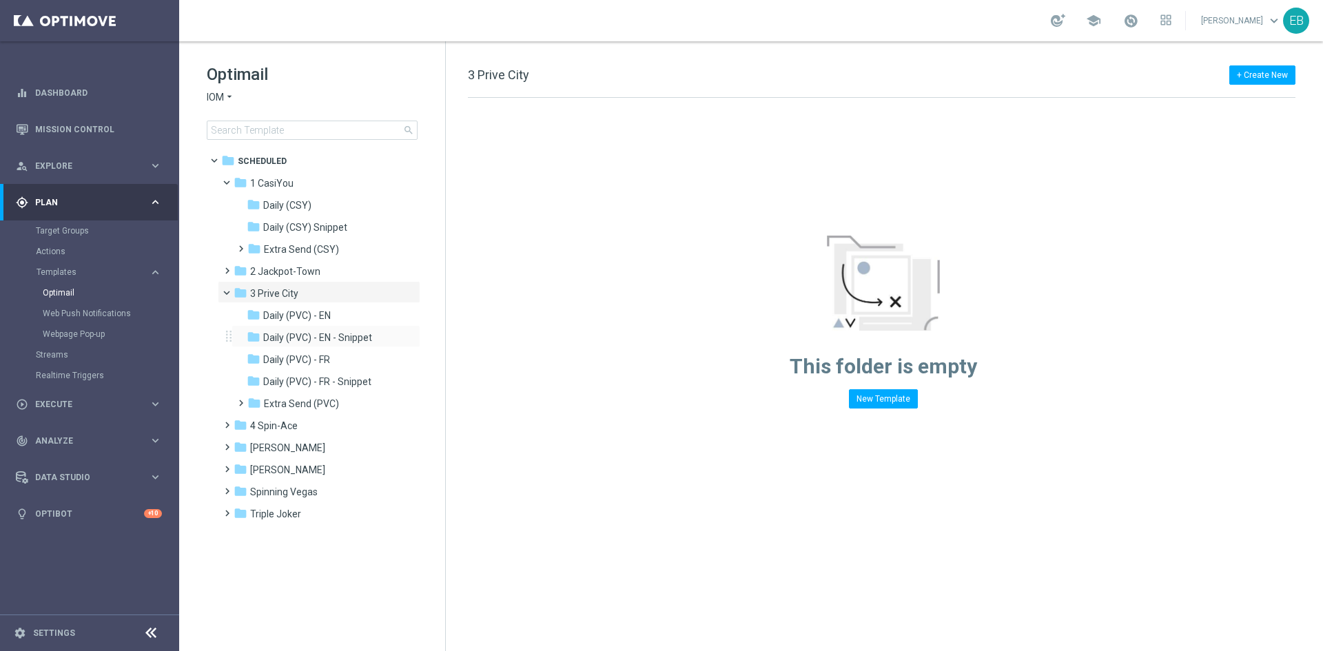
click at [304, 329] on div "folder Daily (PVC) - EN - Snippet more_vert" at bounding box center [326, 336] width 189 height 22
click at [362, 338] on span "Daily (PVC) - EN - Snippet" at bounding box center [317, 337] width 109 height 12
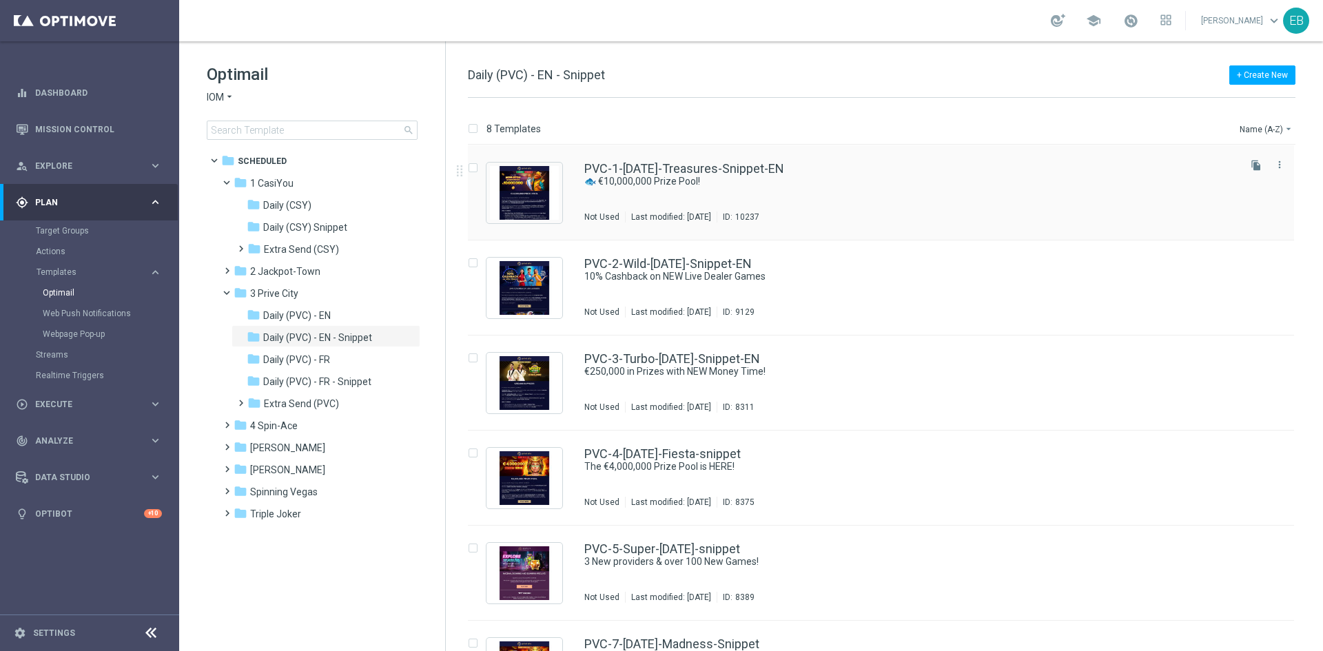
click at [820, 193] on div "PVC-1-[DATE]-Treasures-Snippet-EN 🐟 €10,000,000 Prize Pool! Not Used Last modif…" at bounding box center [910, 193] width 652 height 60
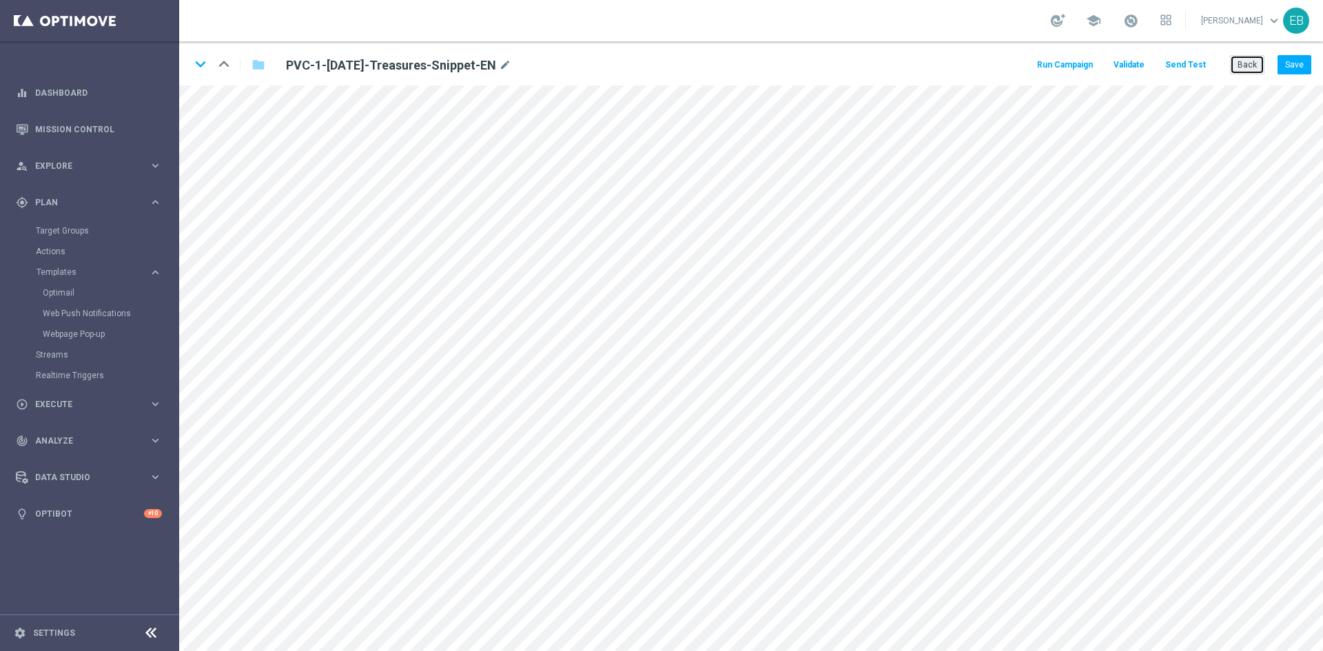
click at [1255, 66] on button "Back" at bounding box center [1247, 64] width 34 height 19
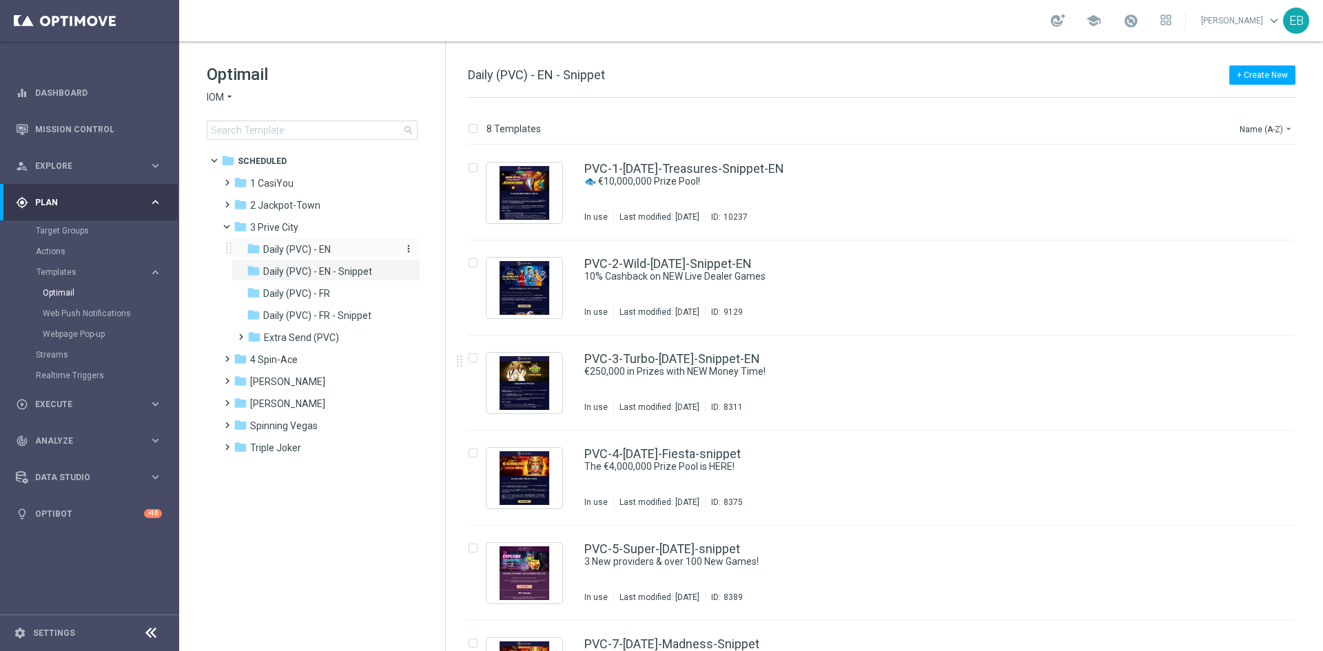
click at [330, 243] on span "Daily (PVC) - EN" at bounding box center [297, 249] width 68 height 12
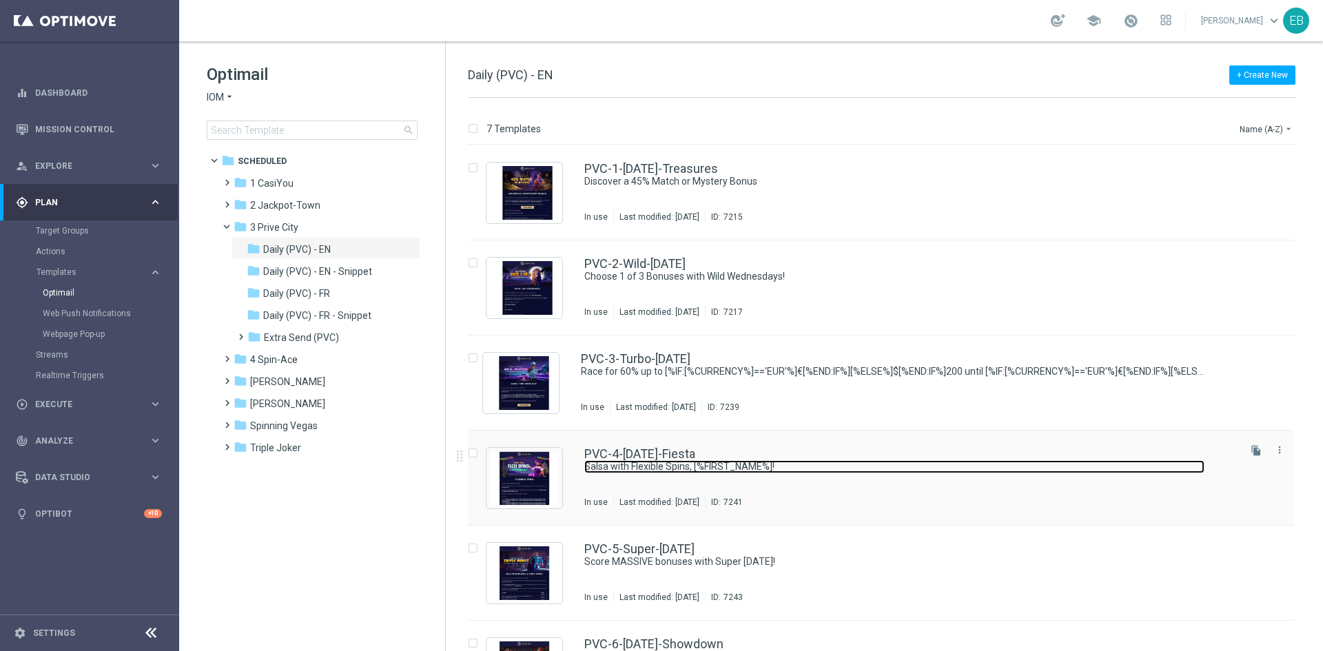
click at [862, 473] on link "Salsa with Flexible Spins, [%FIRST_NAME%]!" at bounding box center [894, 466] width 620 height 13
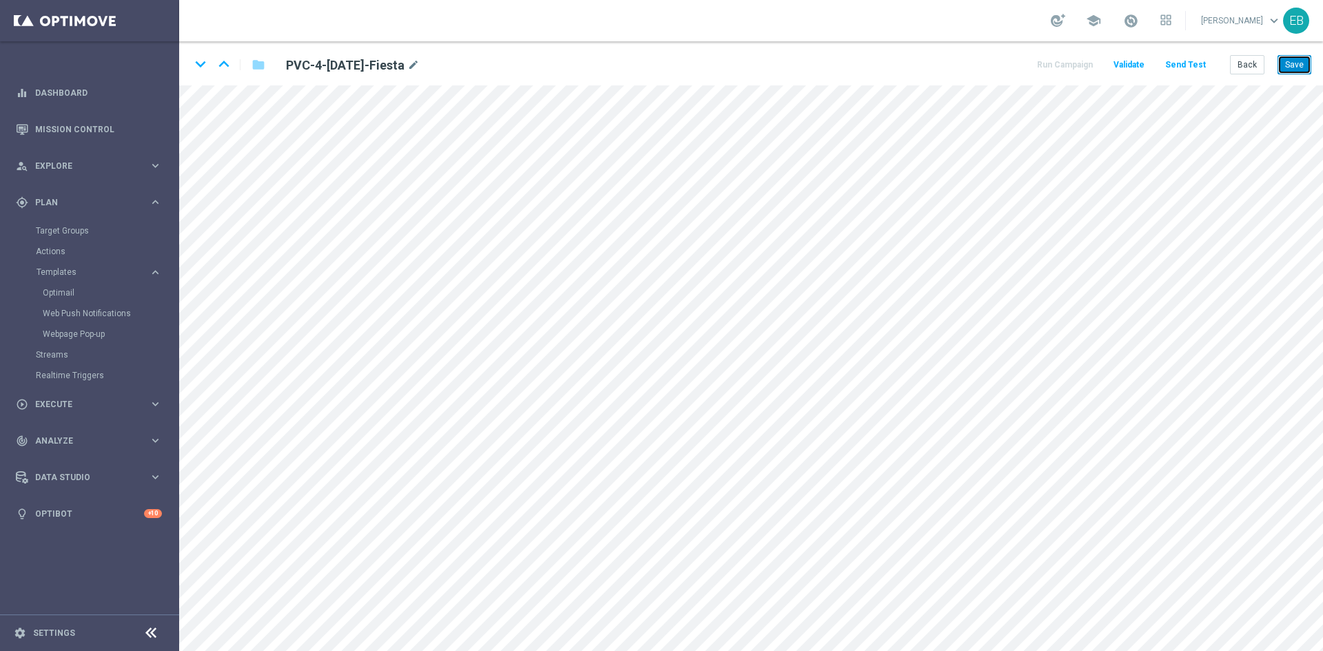
click at [1293, 64] on button "Save" at bounding box center [1295, 64] width 34 height 19
click at [1294, 65] on button "Save" at bounding box center [1295, 64] width 34 height 19
click at [1293, 61] on button "Save" at bounding box center [1295, 64] width 34 height 19
click at [1251, 64] on button "Back" at bounding box center [1247, 64] width 34 height 19
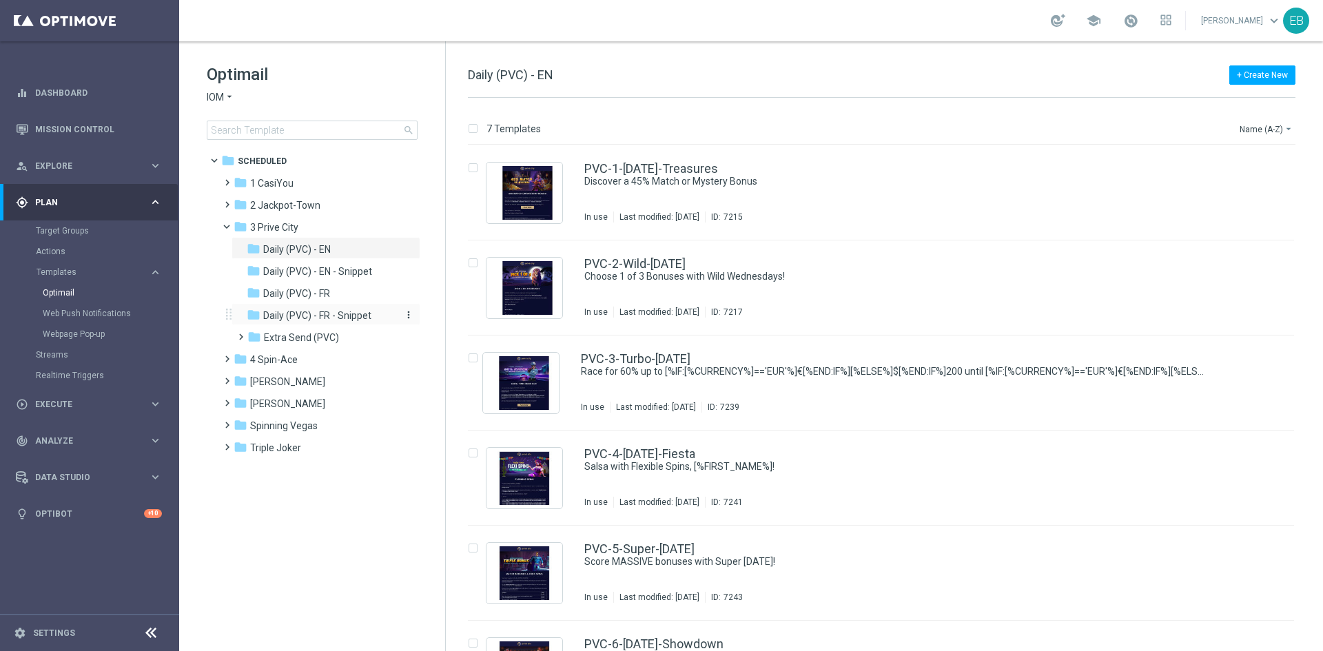
click at [348, 314] on span "Daily (PVC) - FR - Snippet" at bounding box center [317, 315] width 108 height 12
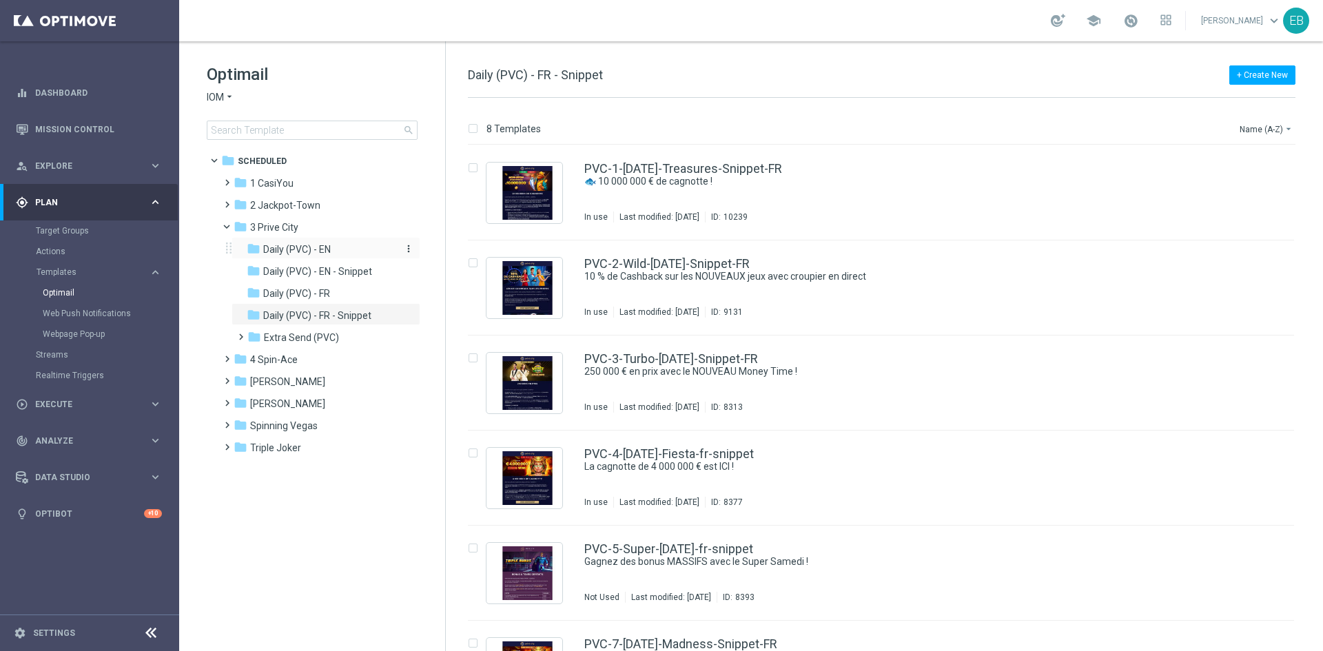
click at [344, 247] on div "folder Daily (PVC) - EN" at bounding box center [320, 250] width 147 height 16
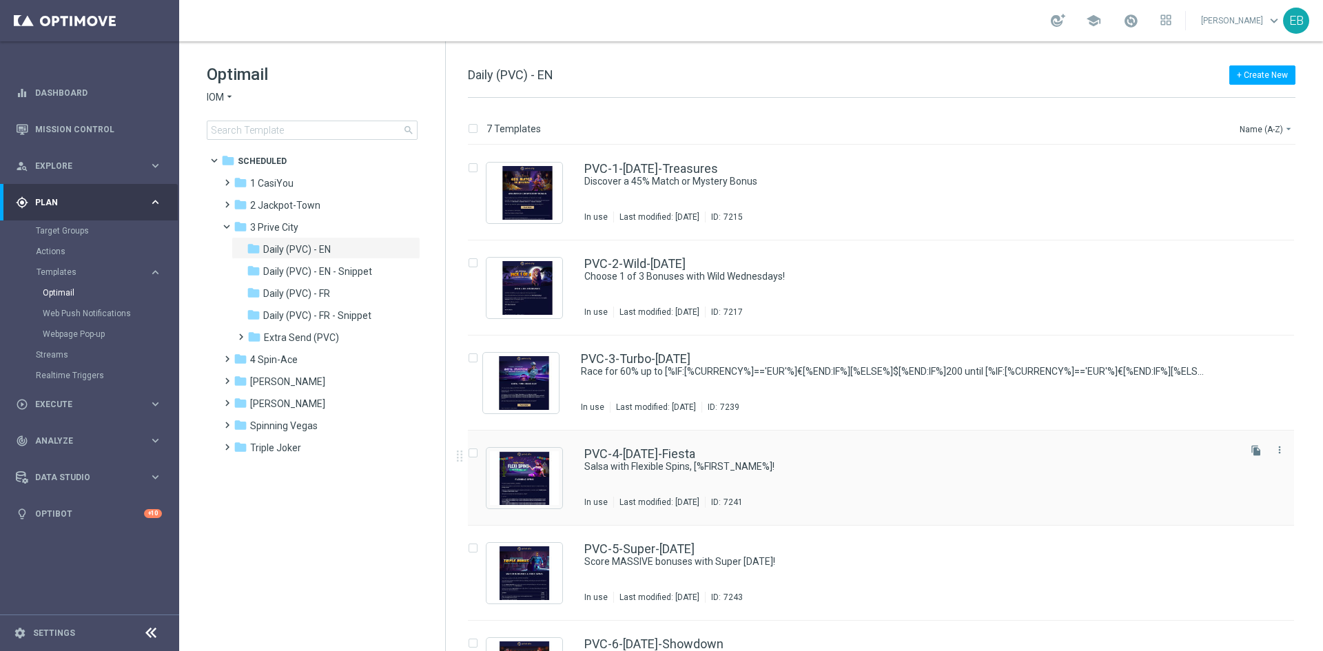
click at [803, 448] on div "PVC-4-[DATE]-Fiesta" at bounding box center [910, 454] width 652 height 12
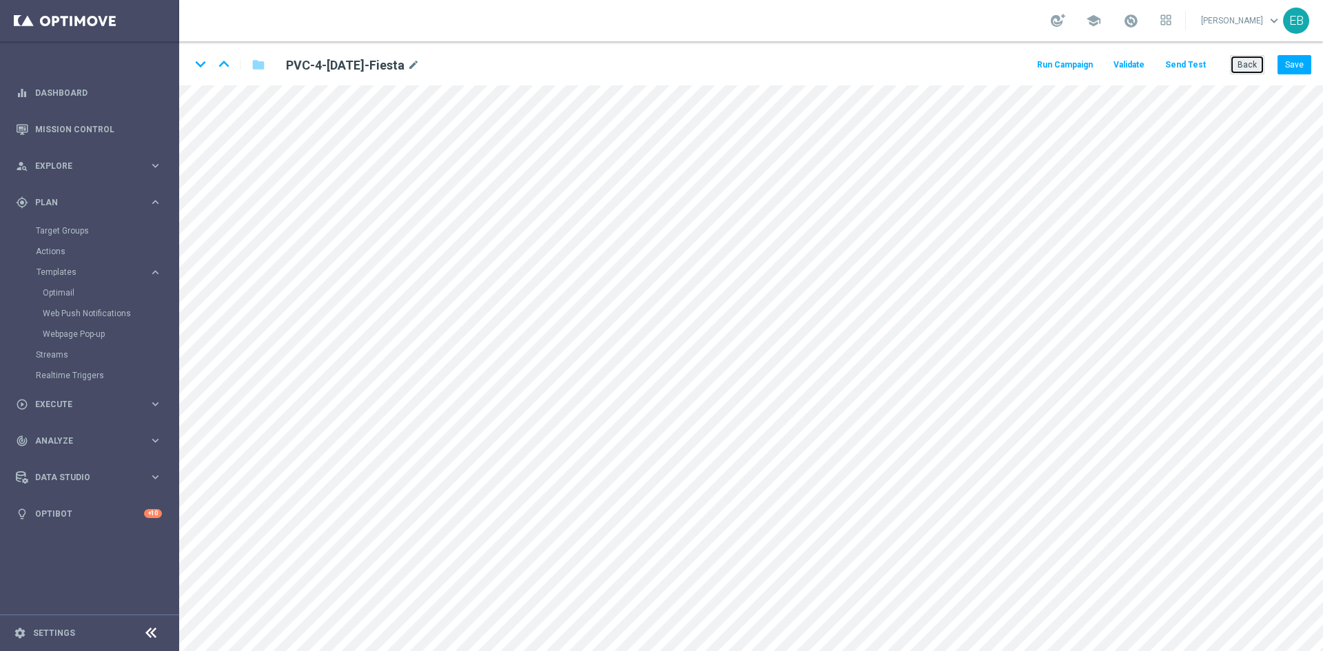
click at [1255, 69] on button "Back" at bounding box center [1247, 64] width 34 height 19
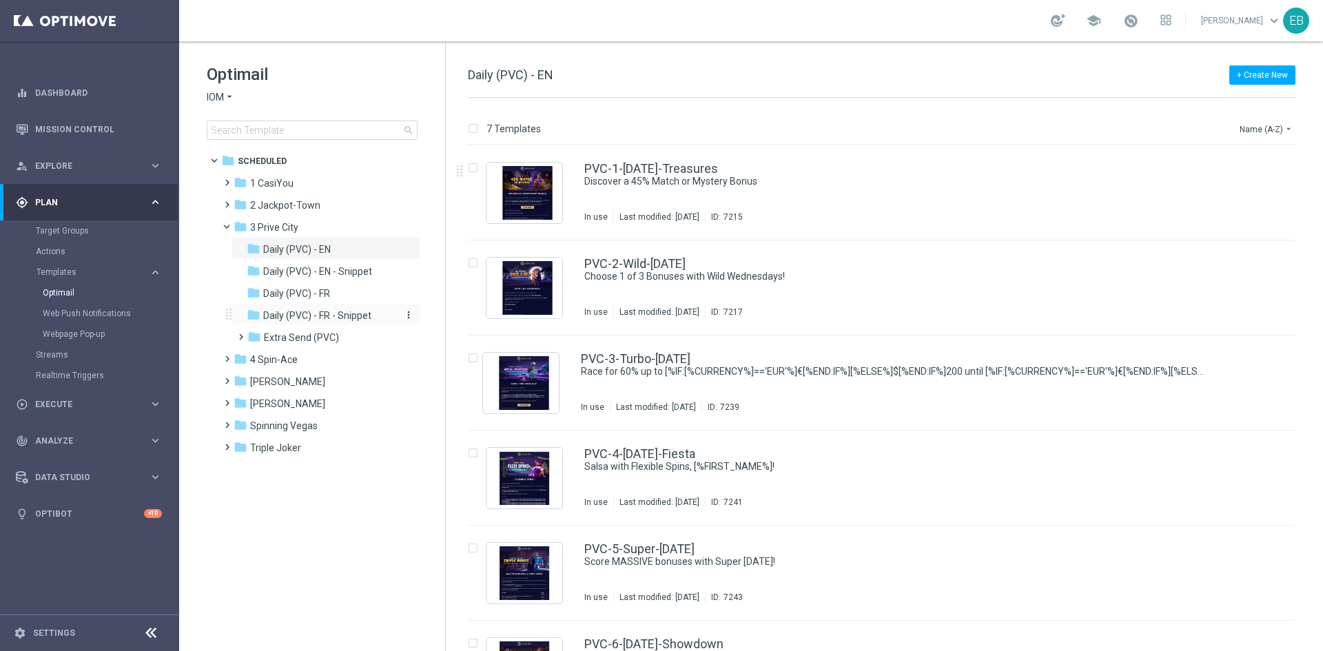
click at [359, 316] on span "Daily (PVC) - FR - Snippet" at bounding box center [317, 315] width 108 height 12
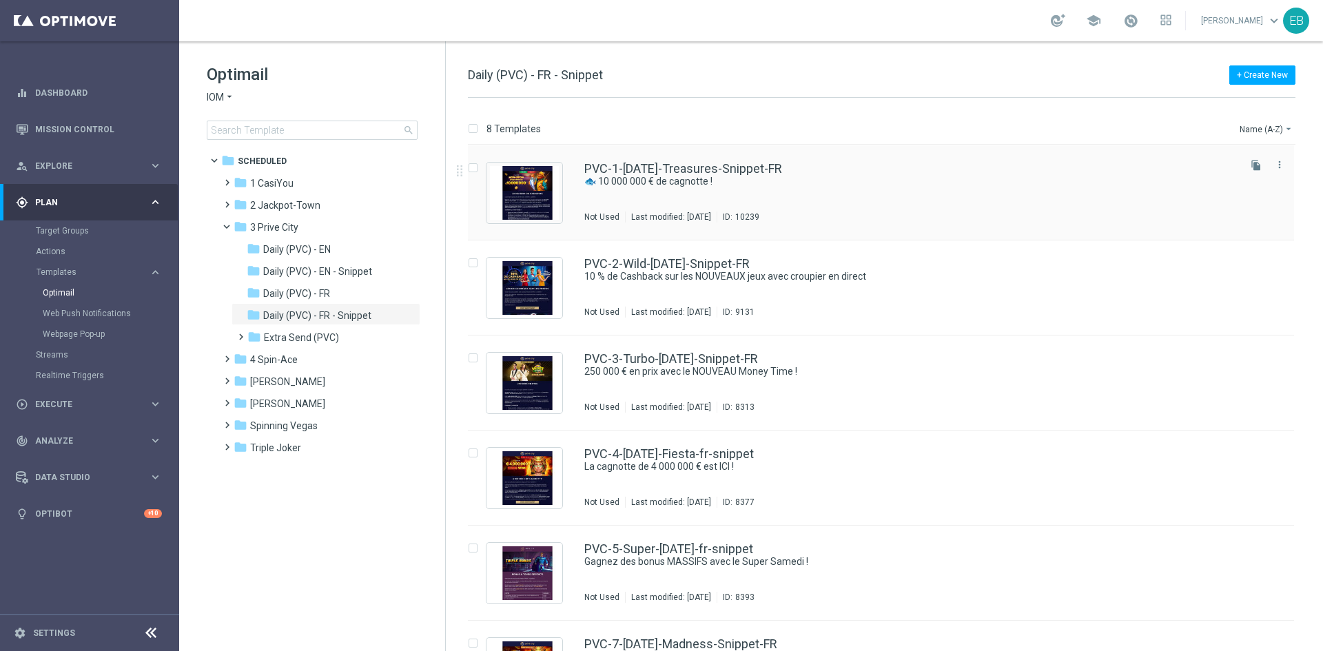
click at [901, 166] on div "PVC-1-[DATE]-Treasures-Snippet-FR" at bounding box center [910, 169] width 652 height 12
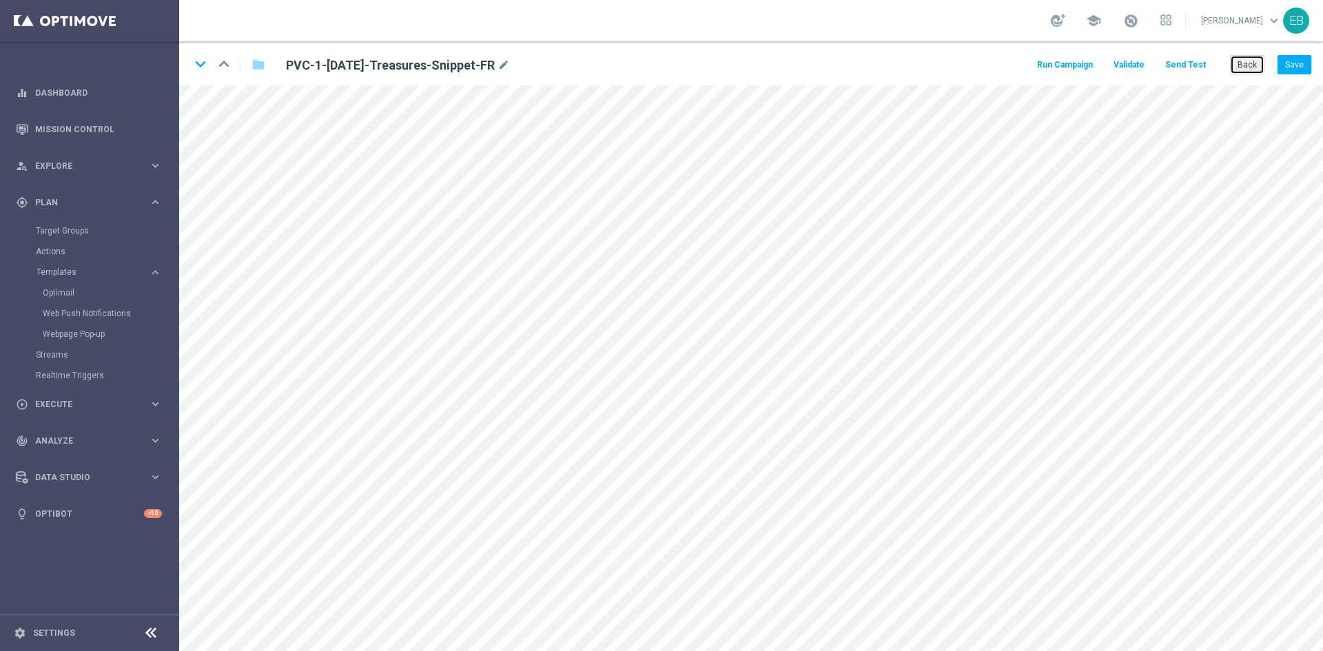
click at [1235, 62] on button "Back" at bounding box center [1247, 64] width 34 height 19
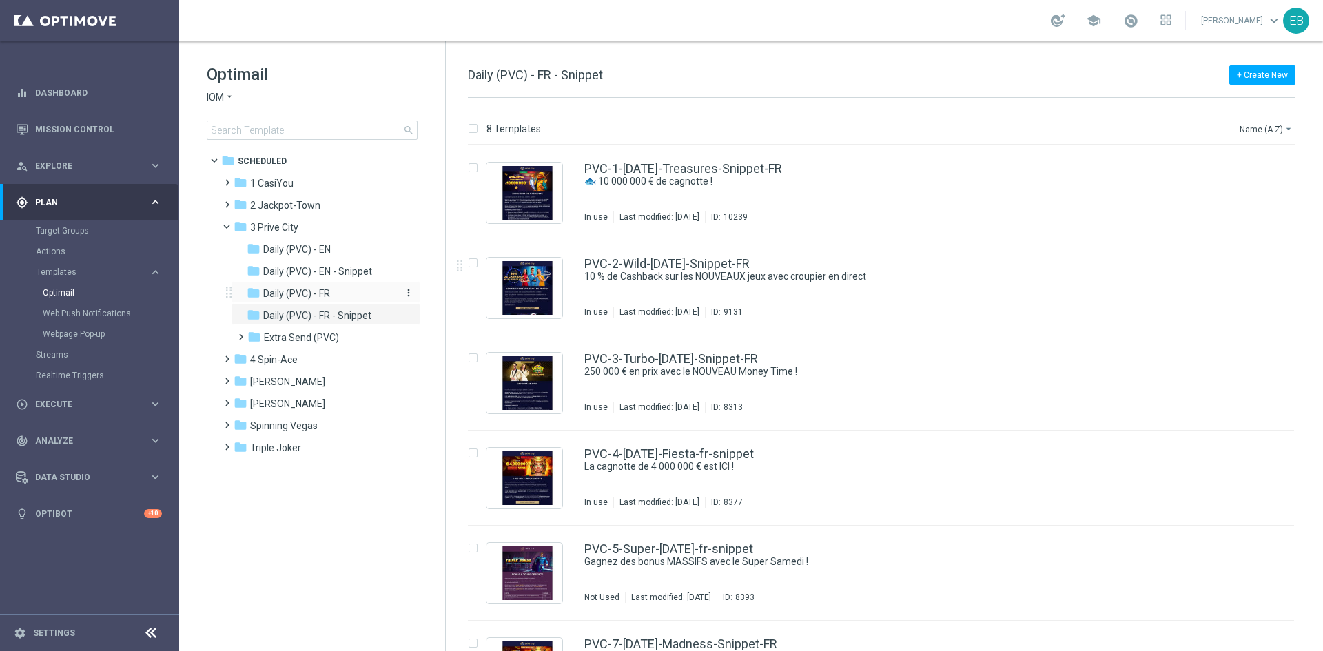
click at [336, 294] on div "folder Daily (PVC) - FR" at bounding box center [320, 294] width 147 height 16
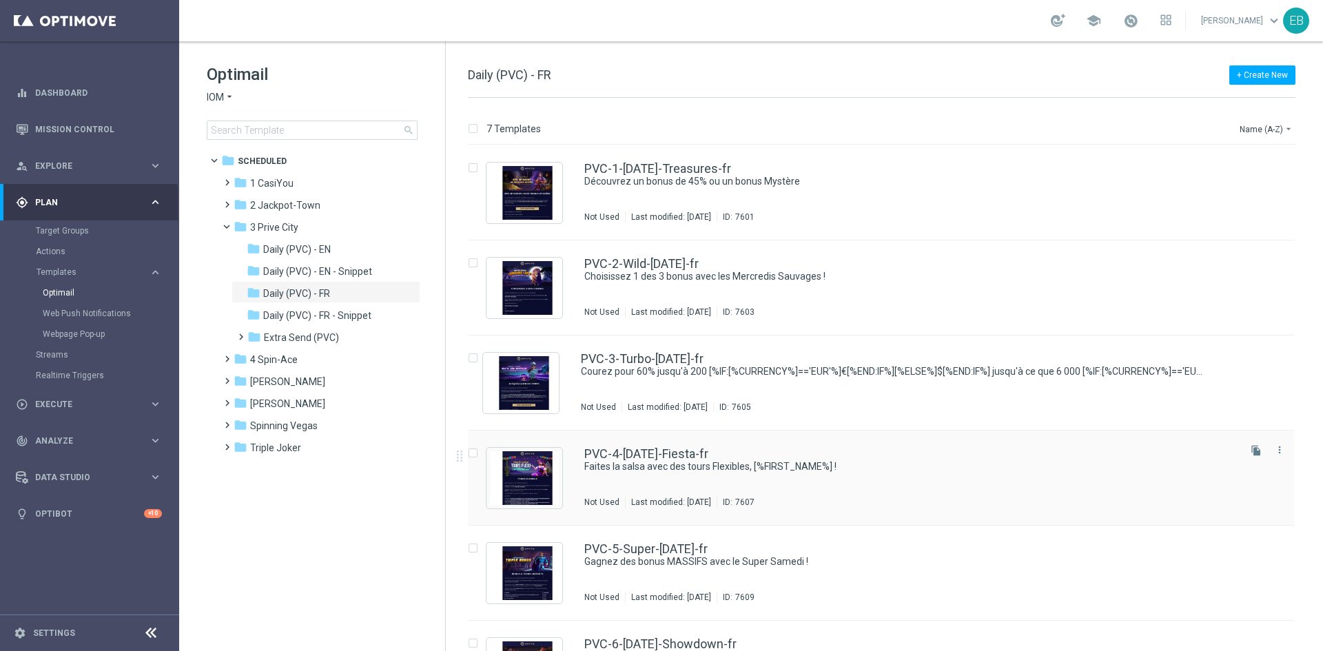
click at [812, 456] on div "PVC-4-[DATE]-Fiesta-fr" at bounding box center [910, 454] width 652 height 12
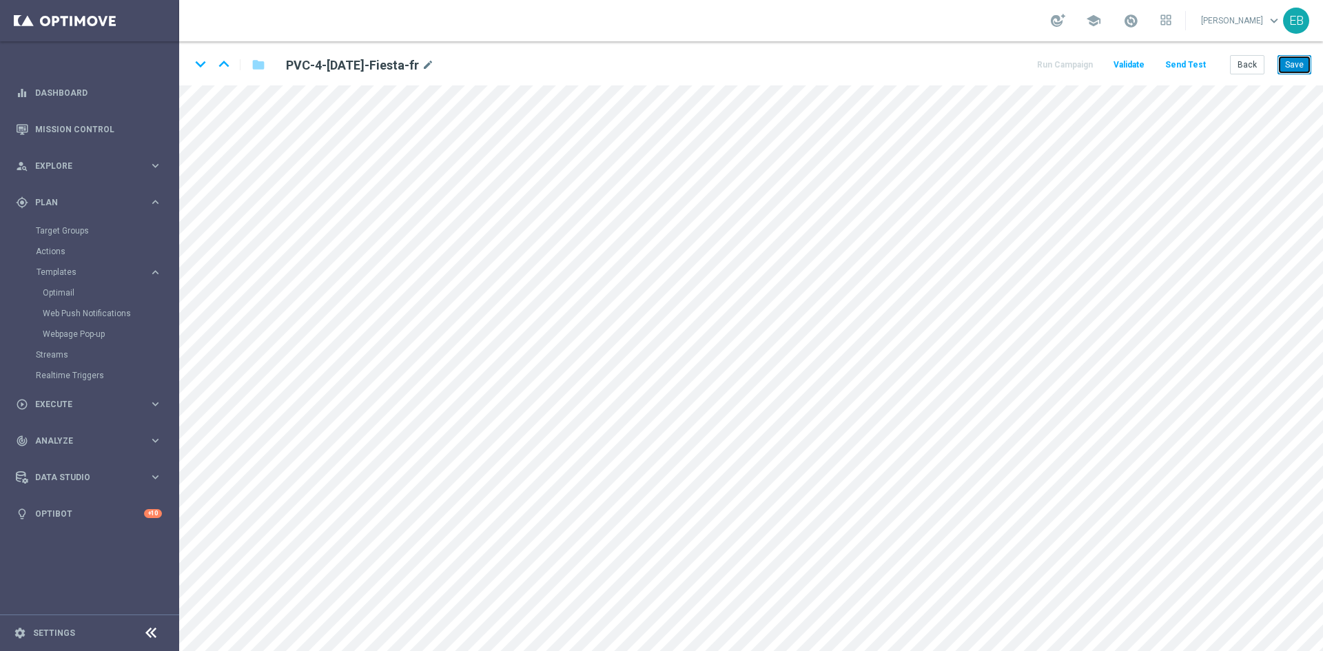
click at [1285, 66] on button "Save" at bounding box center [1295, 64] width 34 height 19
click at [1286, 59] on button "Save" at bounding box center [1295, 64] width 34 height 19
